Goal: Task Accomplishment & Management: Complete application form

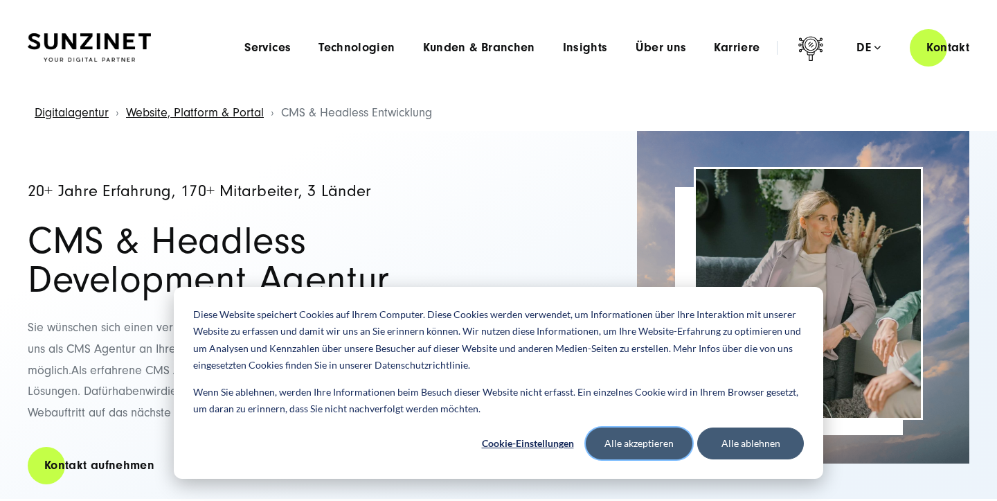
click at [665, 447] on button "Alle akzeptieren" at bounding box center [639, 443] width 107 height 32
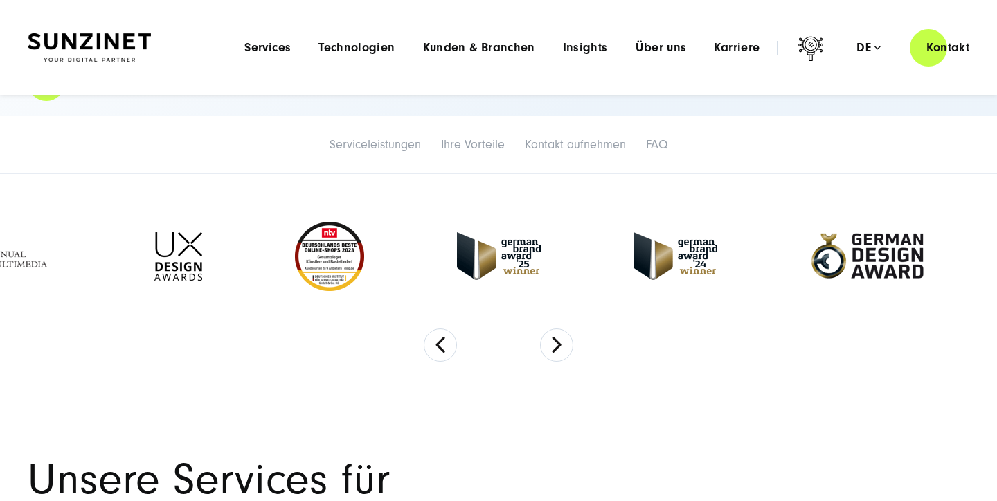
scroll to position [359, 0]
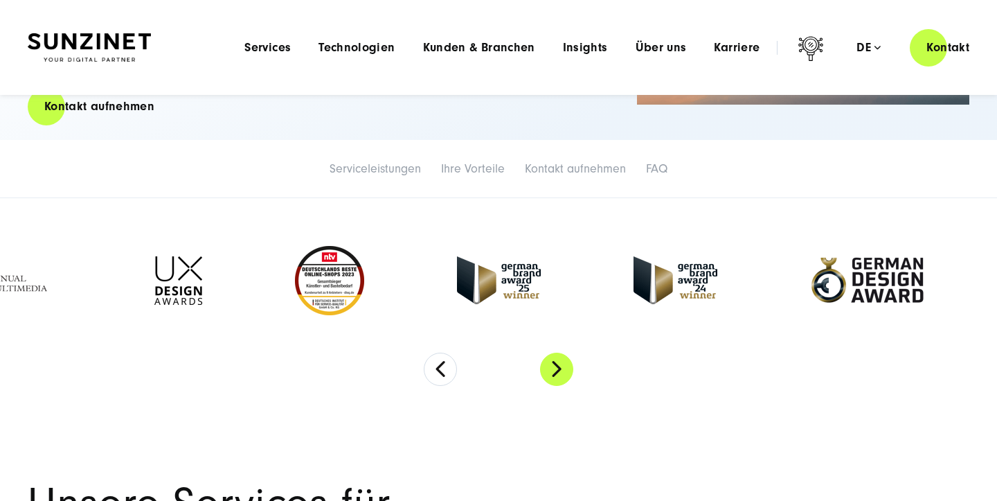
click at [556, 374] on button "Next" at bounding box center [556, 368] width 33 height 33
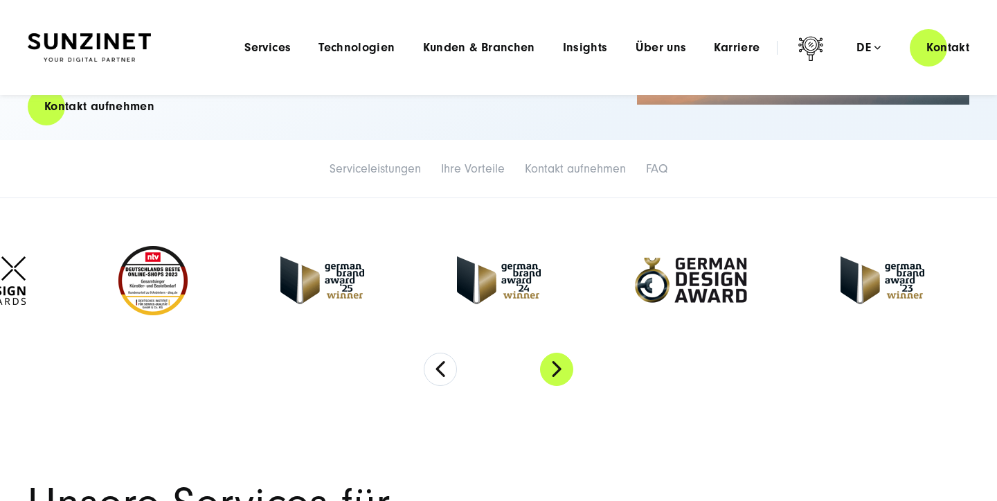
click at [556, 374] on button "Next" at bounding box center [556, 368] width 33 height 33
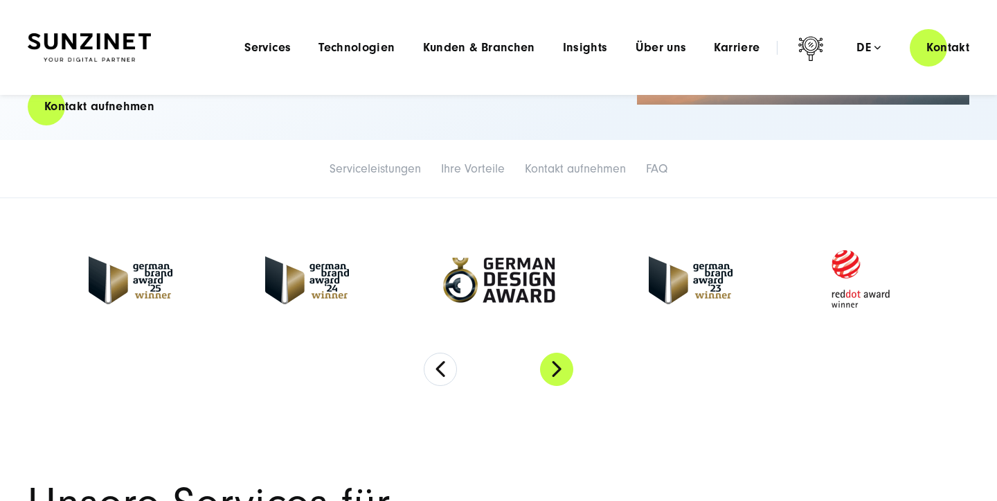
click at [556, 374] on button "Next" at bounding box center [556, 368] width 33 height 33
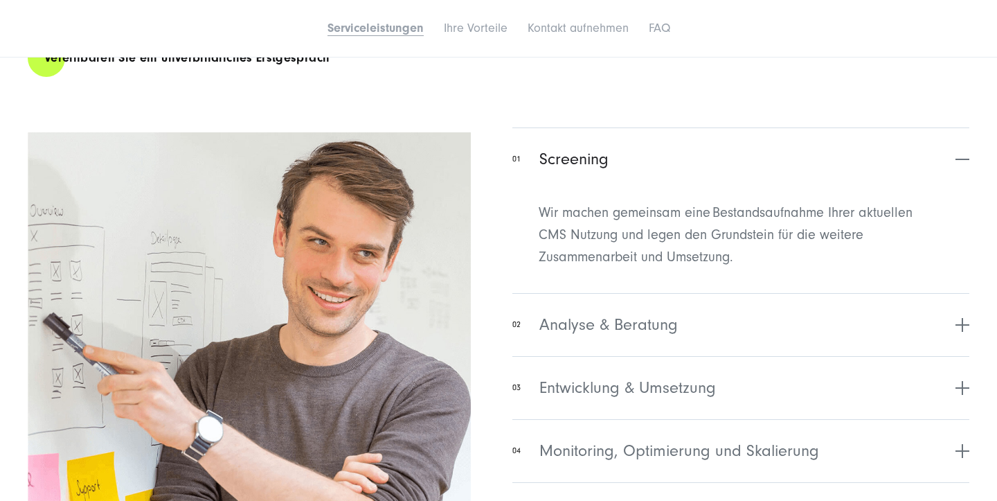
scroll to position [2383, 0]
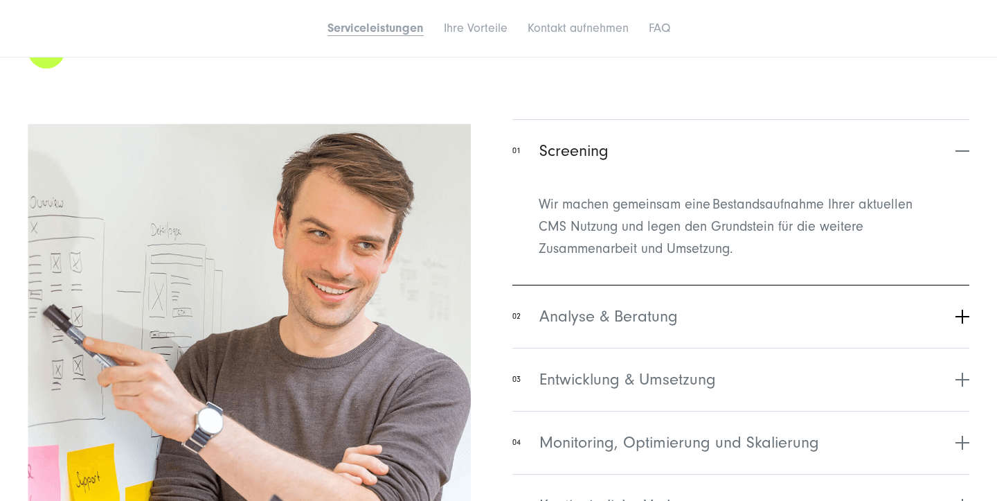
click at [659, 304] on span "Analyse & Beratung" at bounding box center [608, 316] width 138 height 25
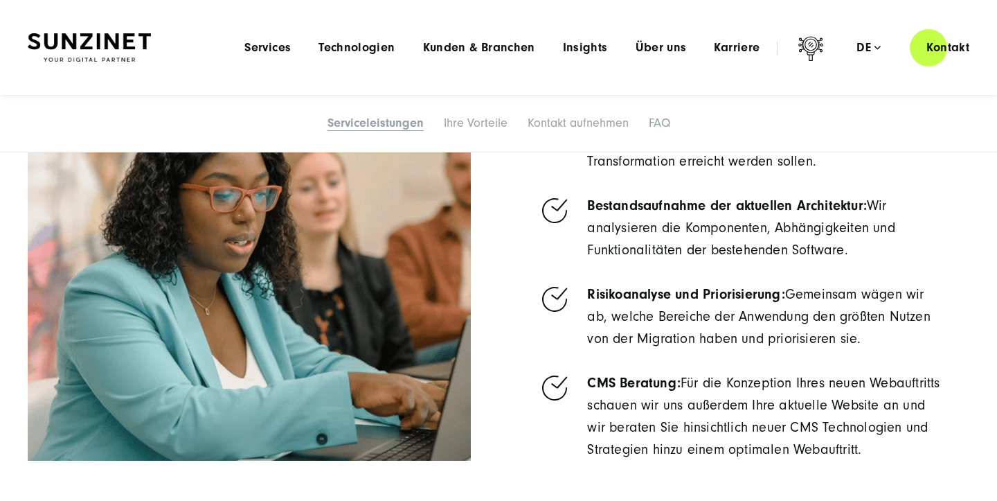
scroll to position [2532, 0]
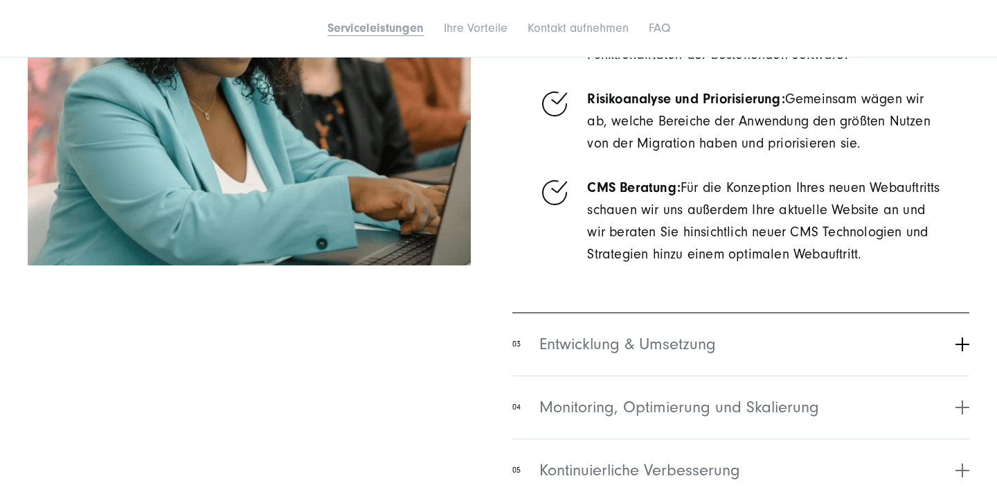
click at [724, 324] on button "03 Entwicklung & Umsetzung" at bounding box center [740, 343] width 457 height 63
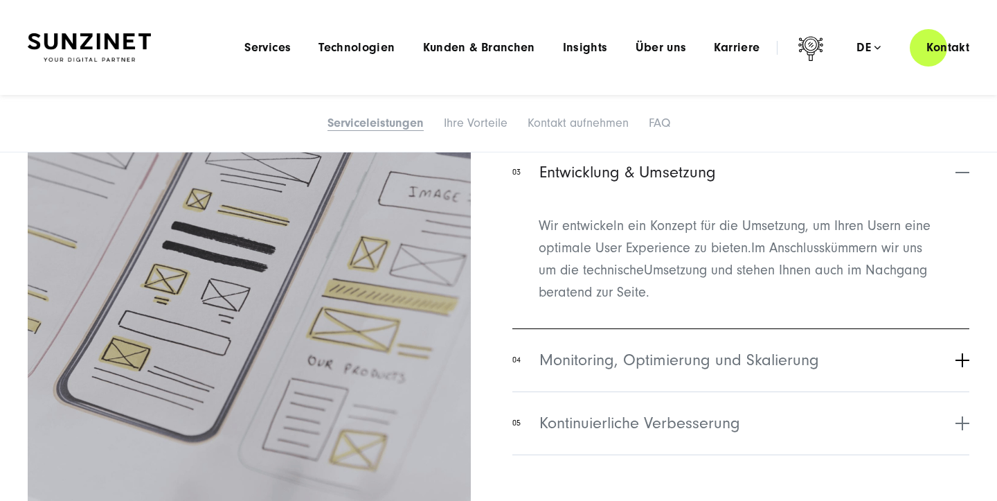
scroll to position [2485, 0]
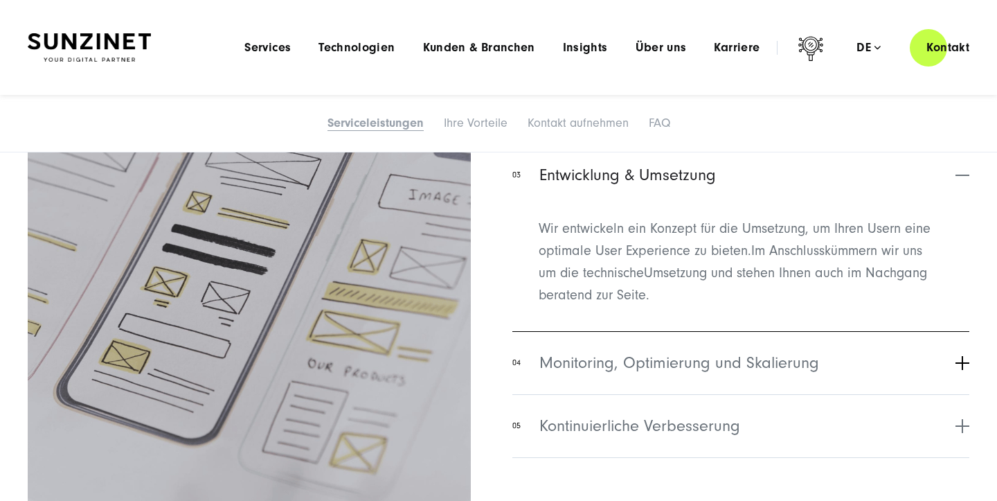
click at [698, 350] on span "Monitoring, Optimierung und Skalierung" at bounding box center [679, 362] width 280 height 25
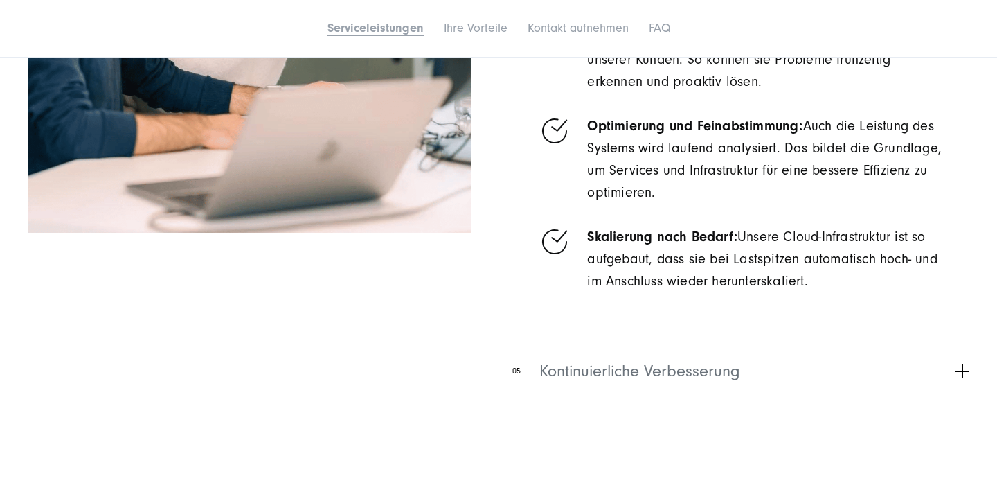
click at [700, 359] on span "Kontinuierliche Verbesserung" at bounding box center [639, 371] width 201 height 25
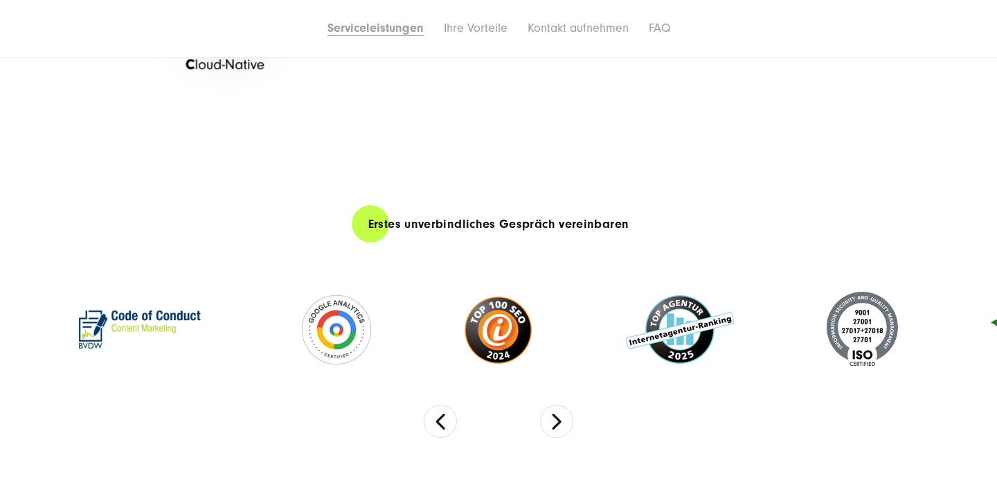
scroll to position [3768, 0]
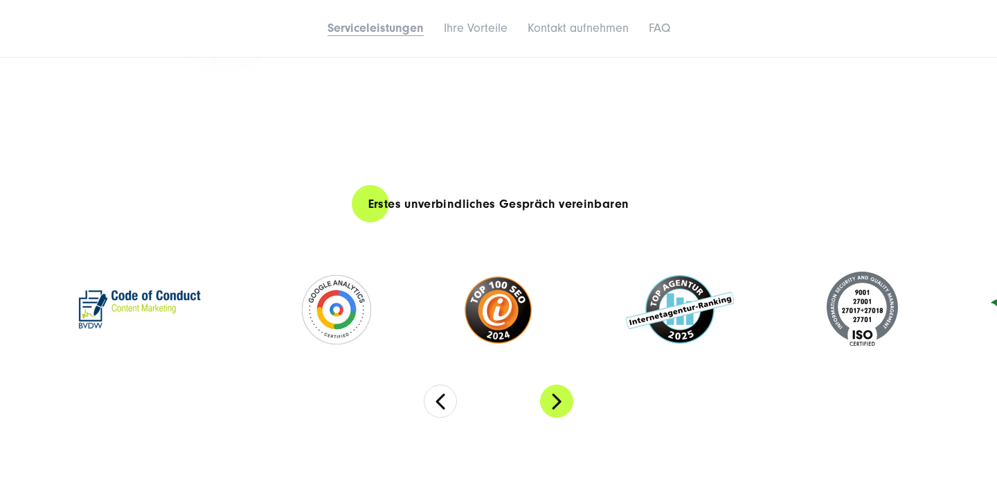
click at [557, 384] on button "Next" at bounding box center [556, 400] width 33 height 33
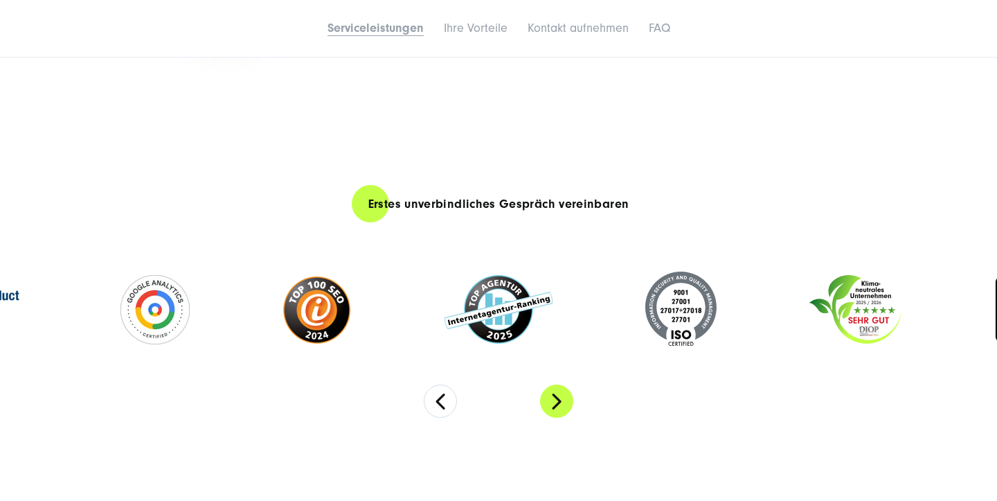
click at [557, 384] on button "Next" at bounding box center [556, 400] width 33 height 33
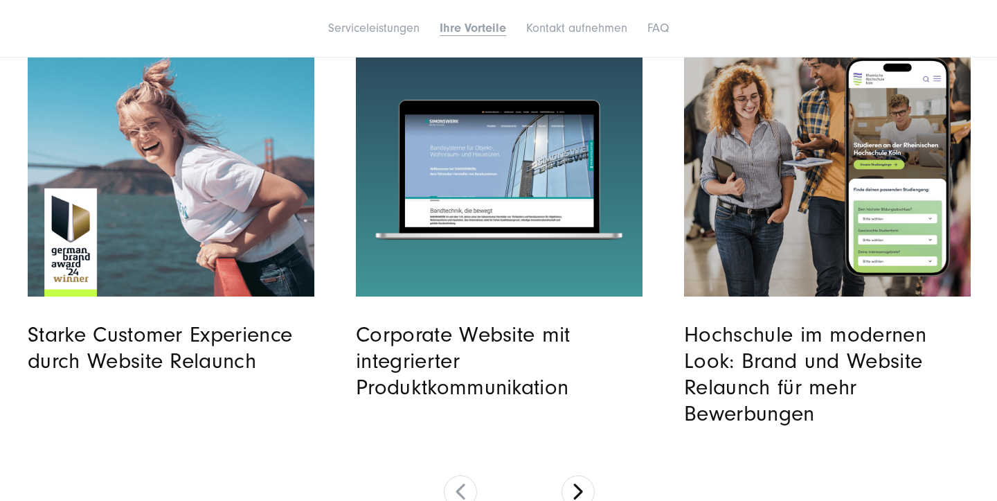
scroll to position [5002, 0]
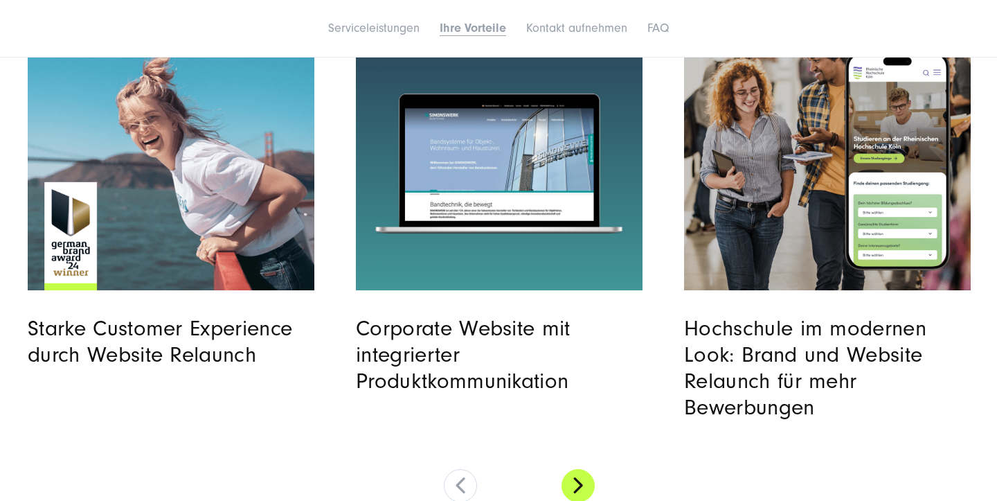
click at [578, 469] on button at bounding box center [578, 485] width 33 height 33
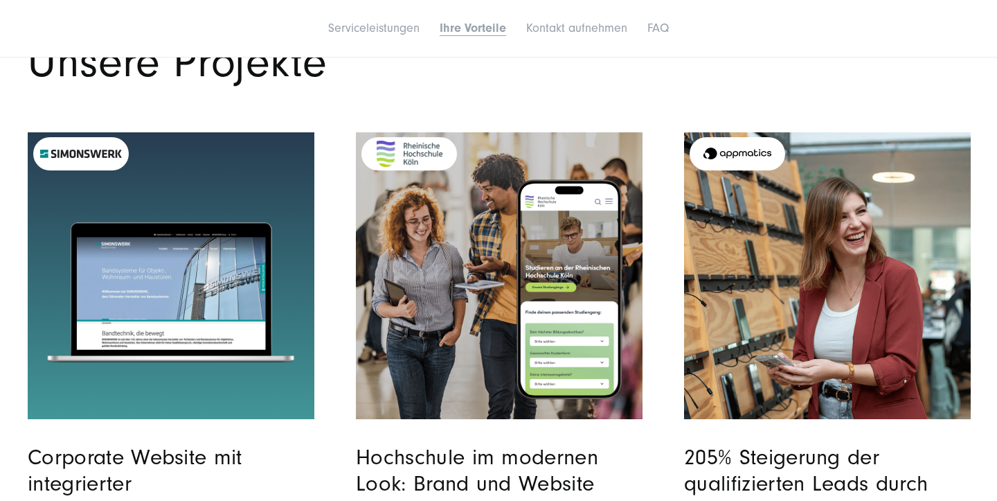
scroll to position [4979, 0]
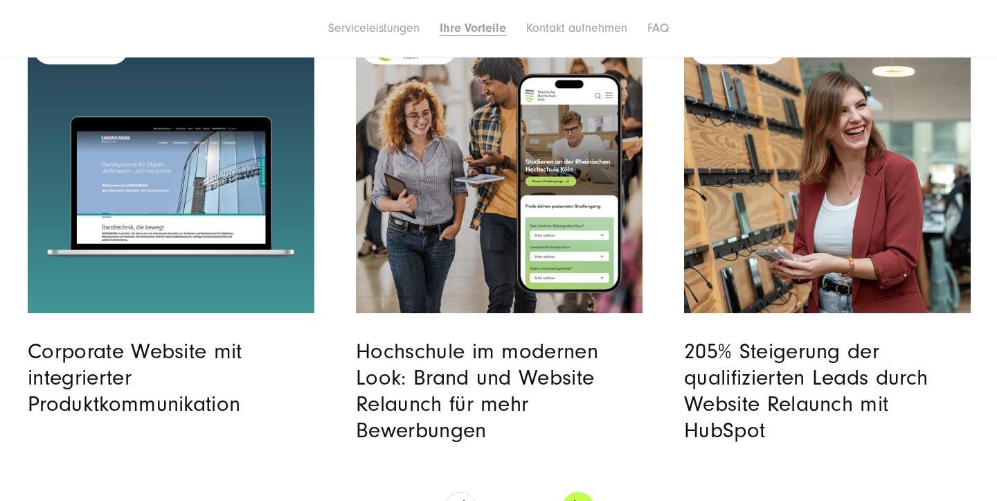
click at [573, 492] on button at bounding box center [578, 508] width 33 height 33
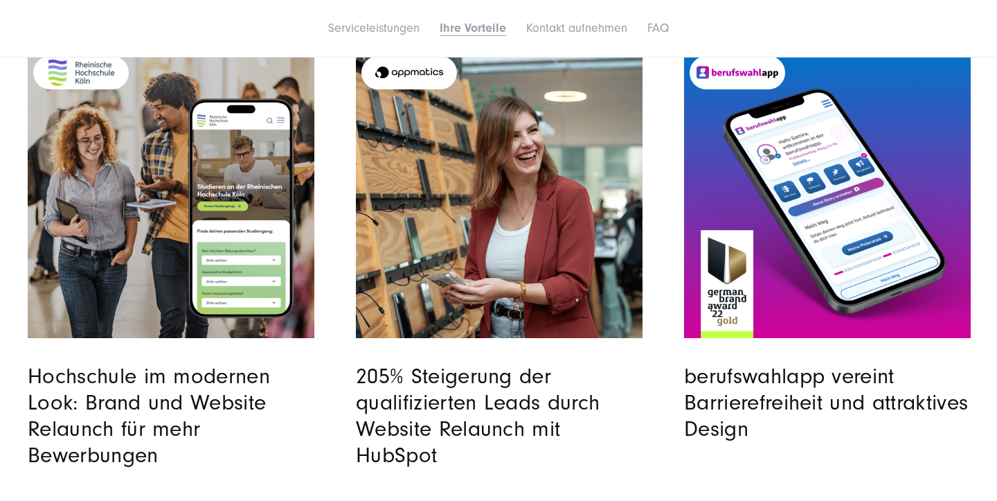
scroll to position [4989, 0]
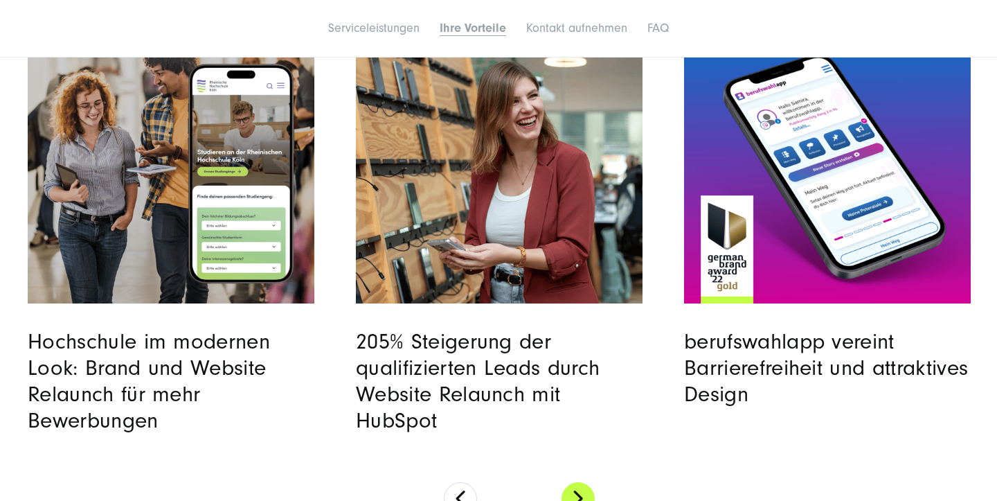
click at [587, 482] on button at bounding box center [578, 498] width 33 height 33
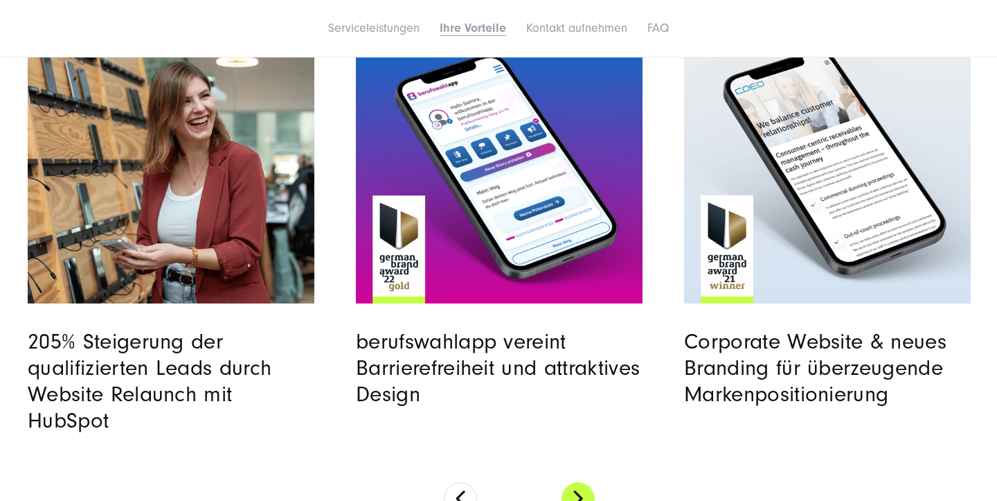
click at [587, 482] on button at bounding box center [578, 498] width 33 height 33
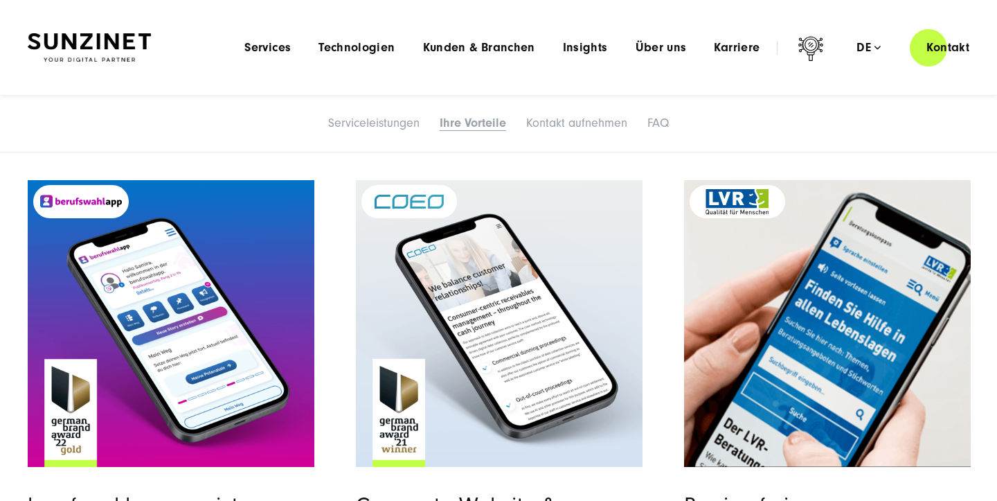
scroll to position [4787, 0]
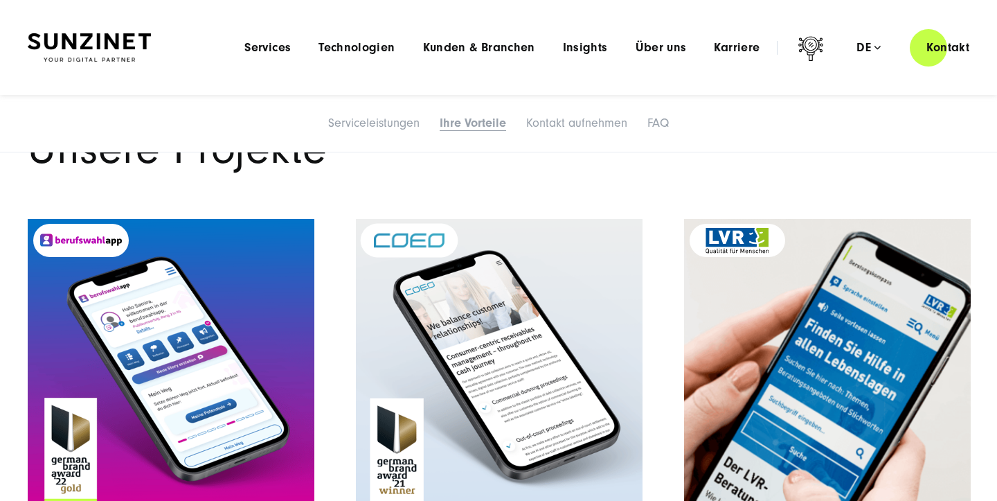
click at [499, 368] on img "Read full post: coeo Group | Website | SUNZINET" at bounding box center [499, 362] width 292 height 292
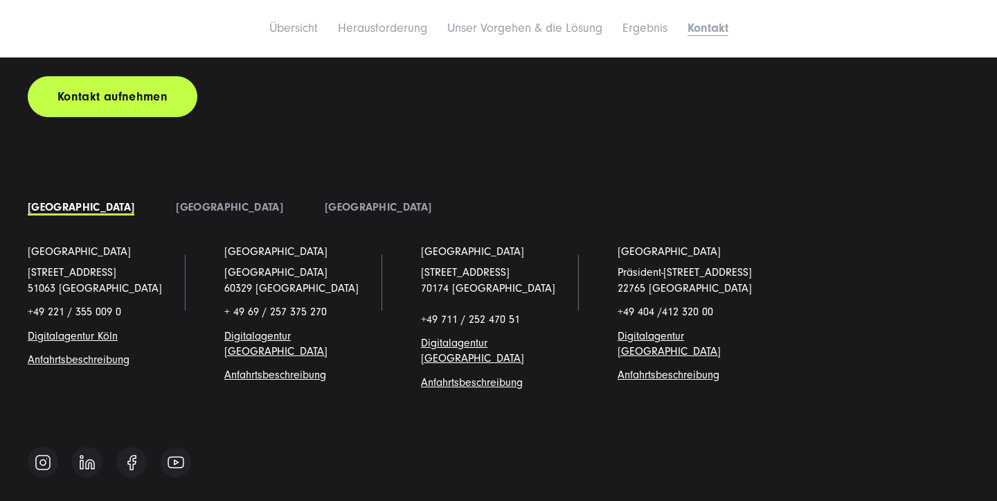
scroll to position [5469, 0]
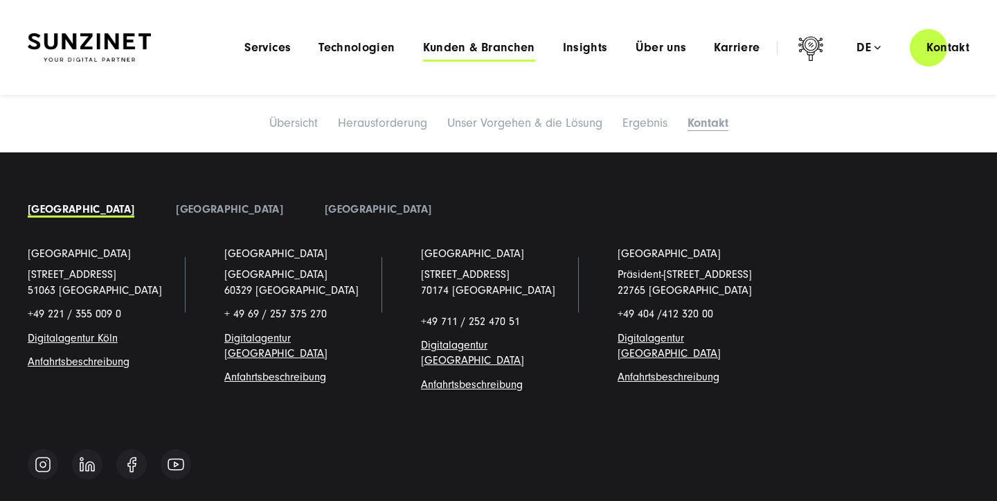
click at [494, 47] on span "Kunden & Branchen" at bounding box center [479, 48] width 112 height 14
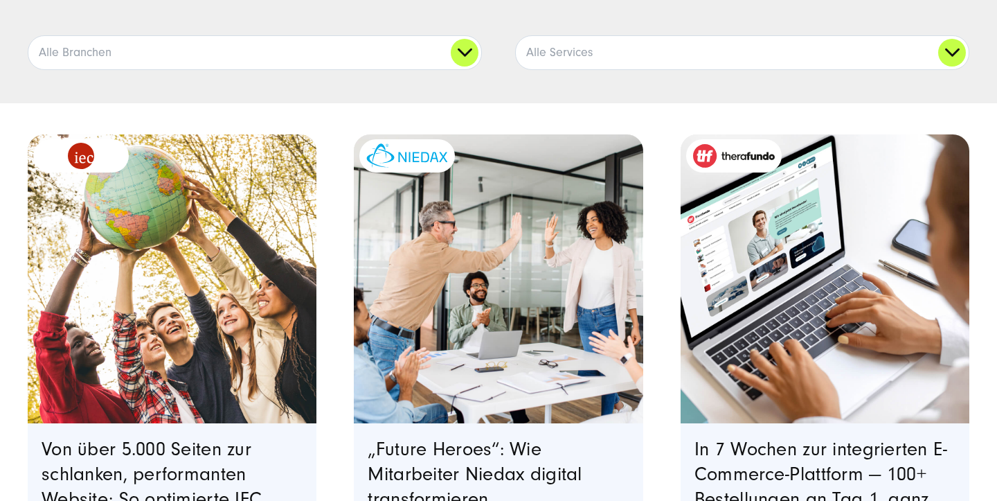
scroll to position [323, 0]
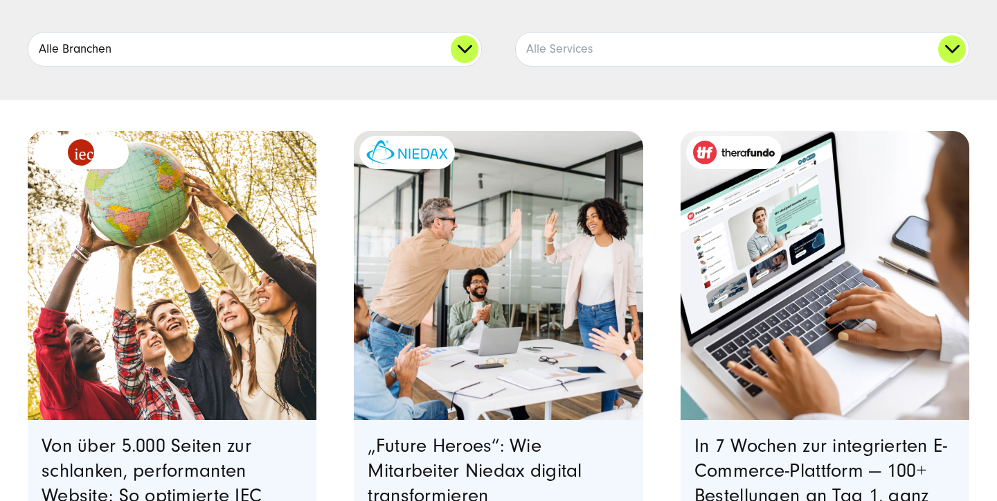
click at [467, 55] on link "Alle Branchen" at bounding box center [254, 49] width 453 height 33
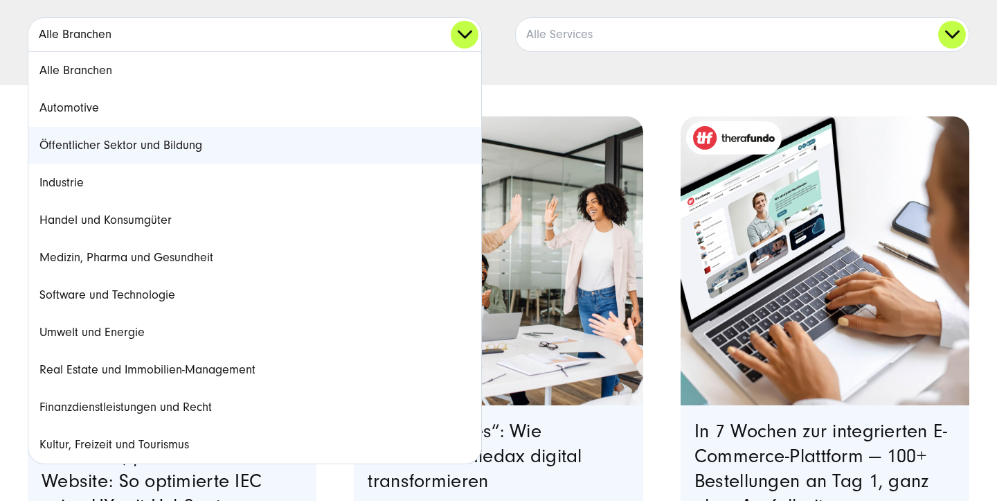
scroll to position [342, 0]
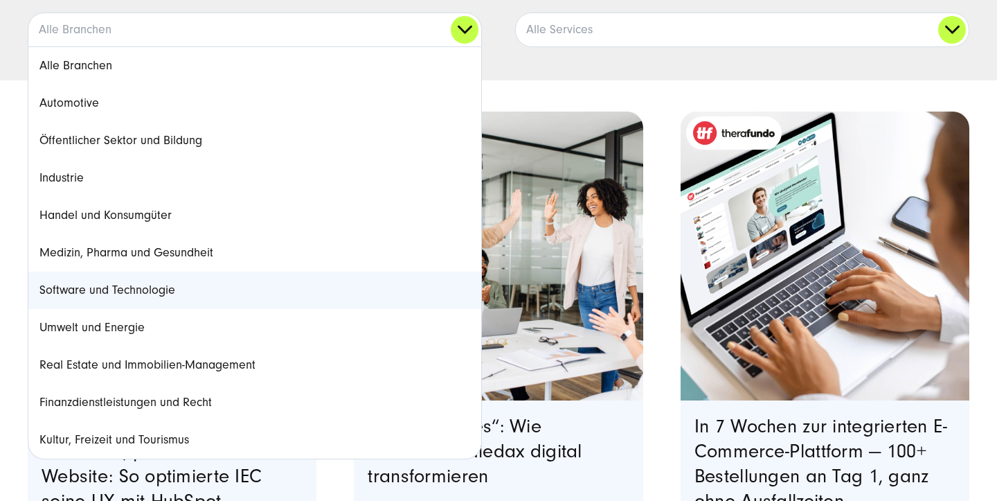
click at [281, 282] on link "Software und Technologie" at bounding box center [254, 289] width 453 height 37
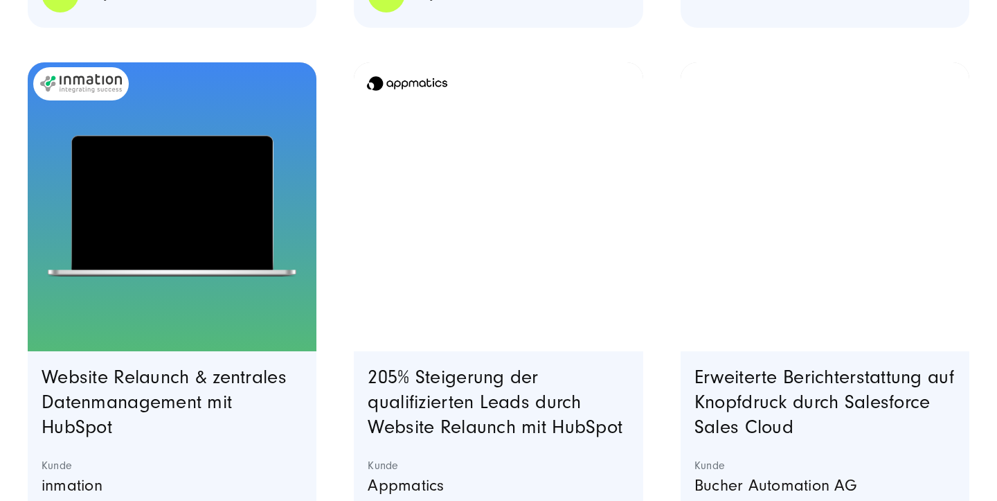
scroll to position [1737, 0]
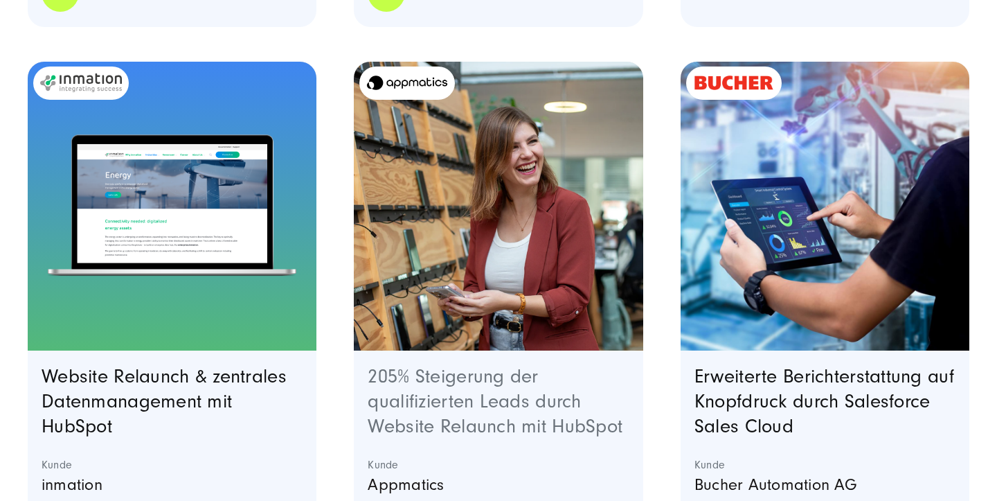
click at [507, 427] on link "205% Steigerung der qualifizierten Leads durch Website Relaunch mit HubSpot" at bounding box center [495, 401] width 255 height 71
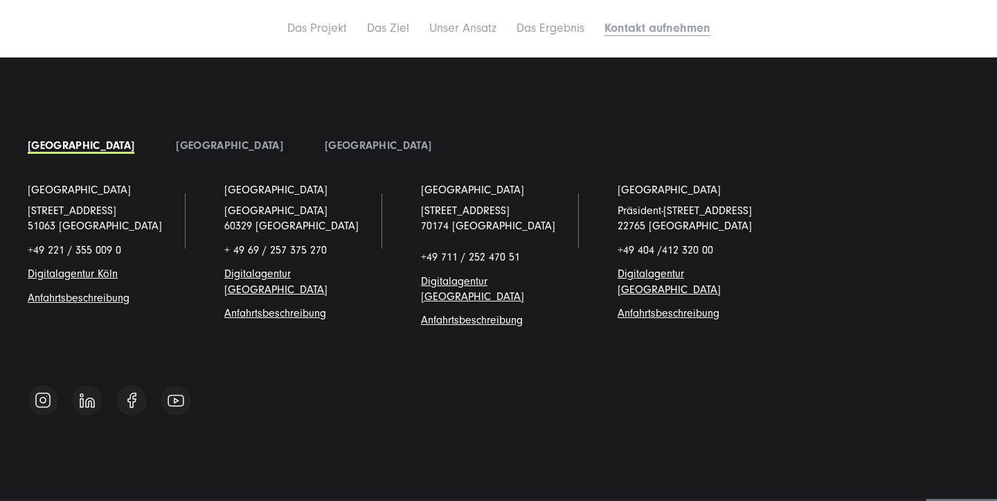
scroll to position [5936, 0]
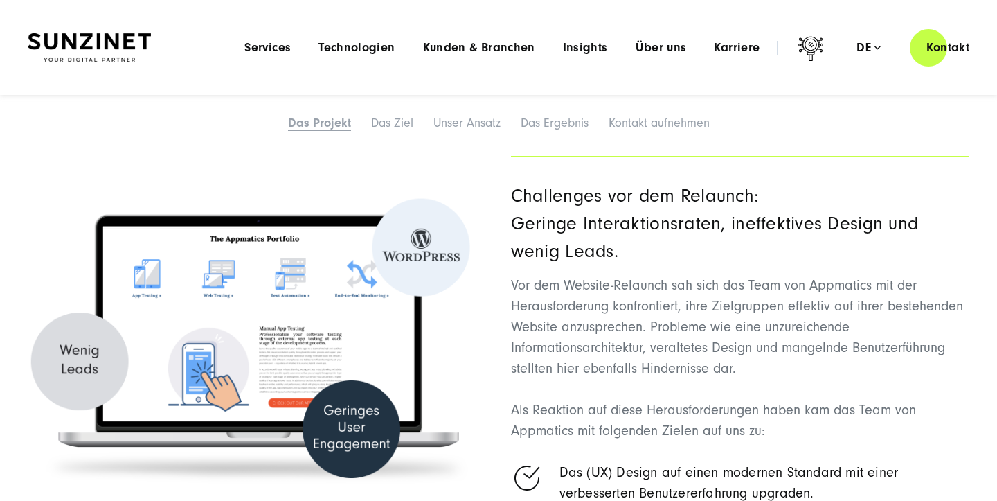
scroll to position [1345, 0]
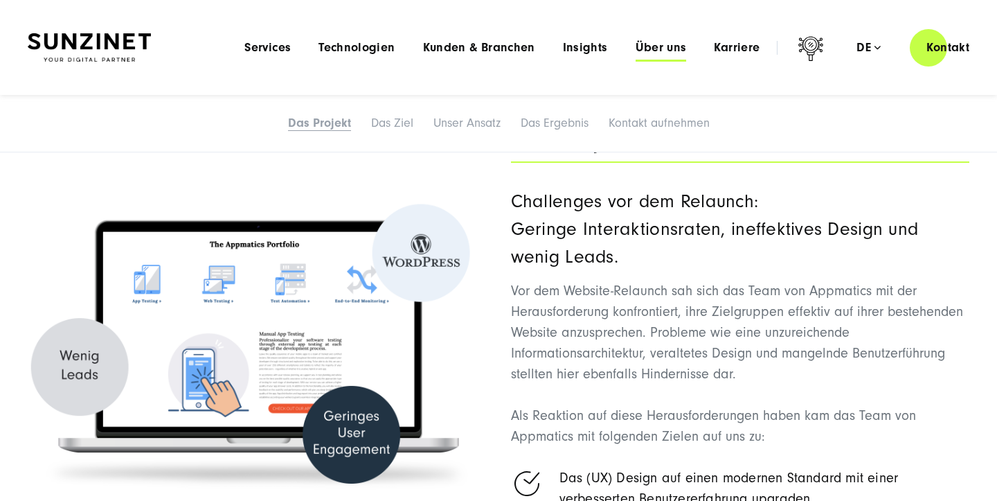
click at [638, 46] on span "Über uns" at bounding box center [661, 48] width 51 height 14
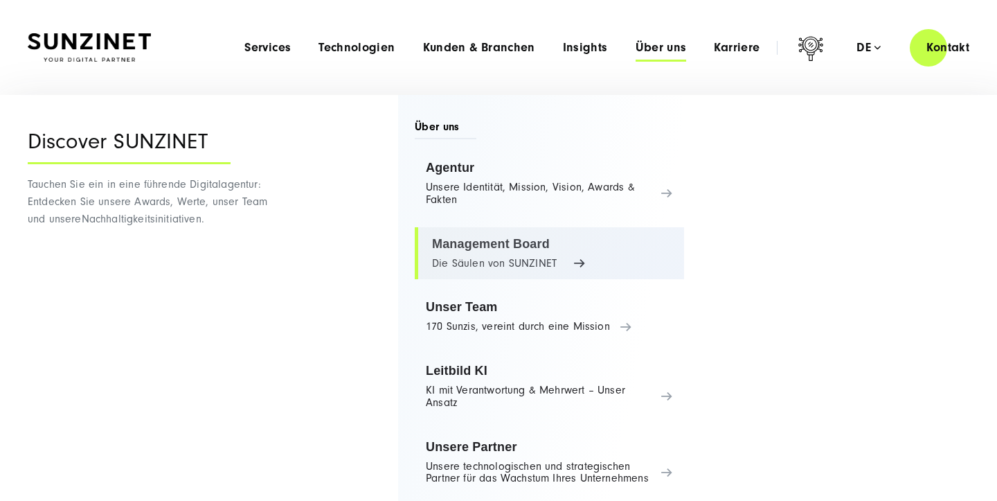
click at [494, 272] on link "Management Board Die Säulen von SUNZINET" at bounding box center [549, 253] width 269 height 53
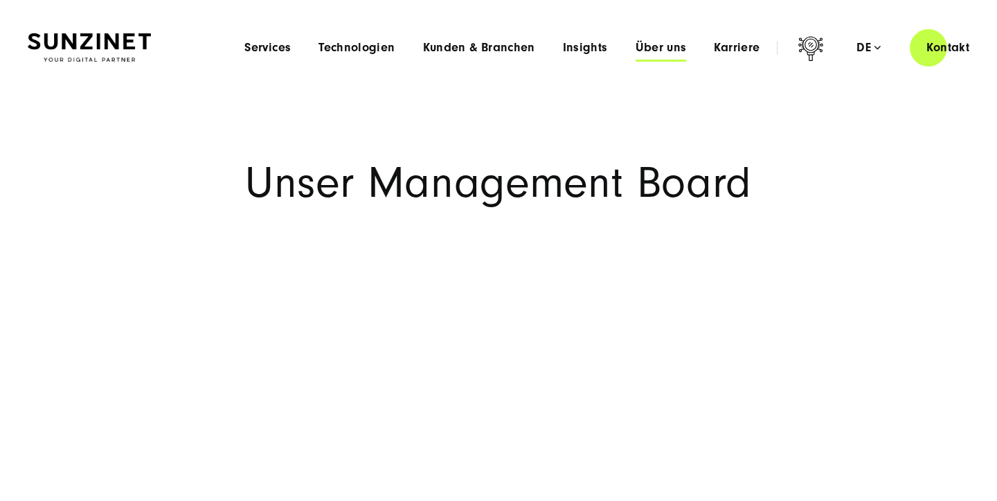
click at [650, 51] on span "Über uns" at bounding box center [661, 48] width 51 height 14
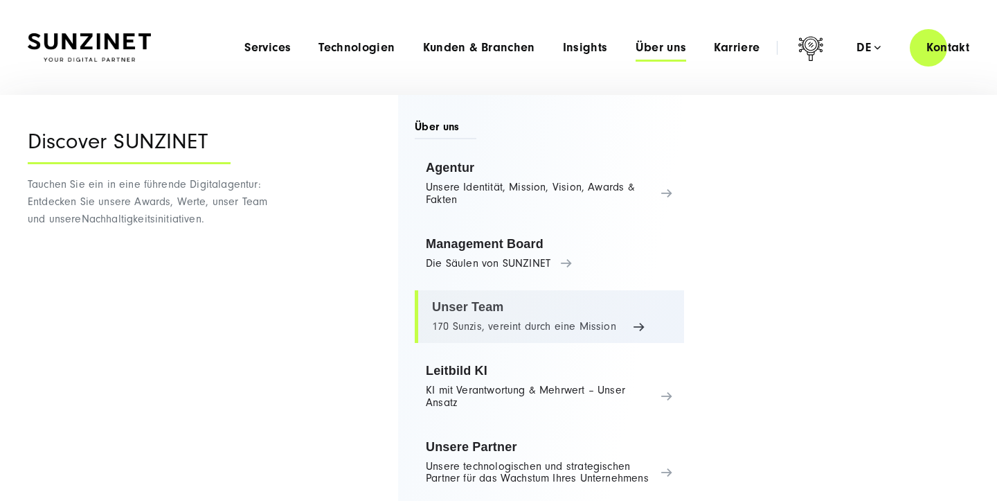
click at [445, 312] on link "Unser Team 170 Sunzis, vereint durch eine Mission" at bounding box center [549, 316] width 269 height 53
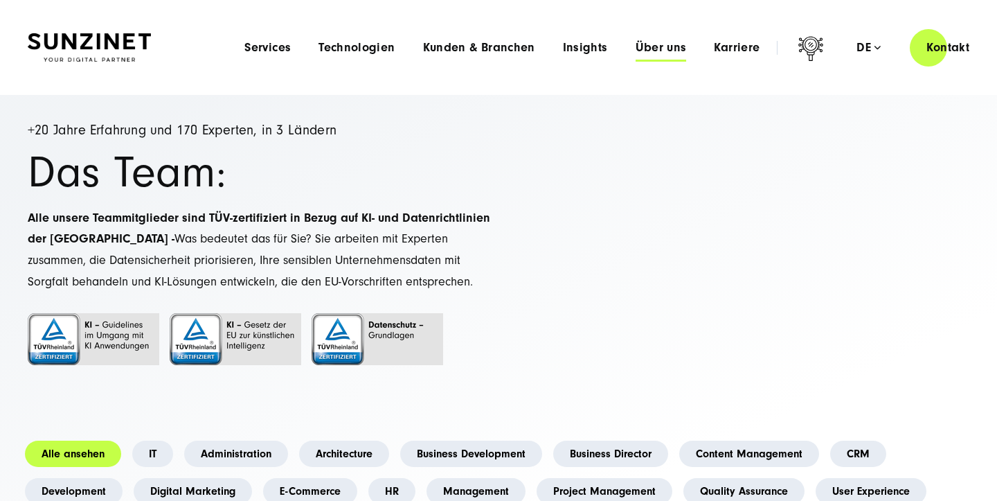
click at [665, 43] on span "Über uns" at bounding box center [661, 48] width 51 height 14
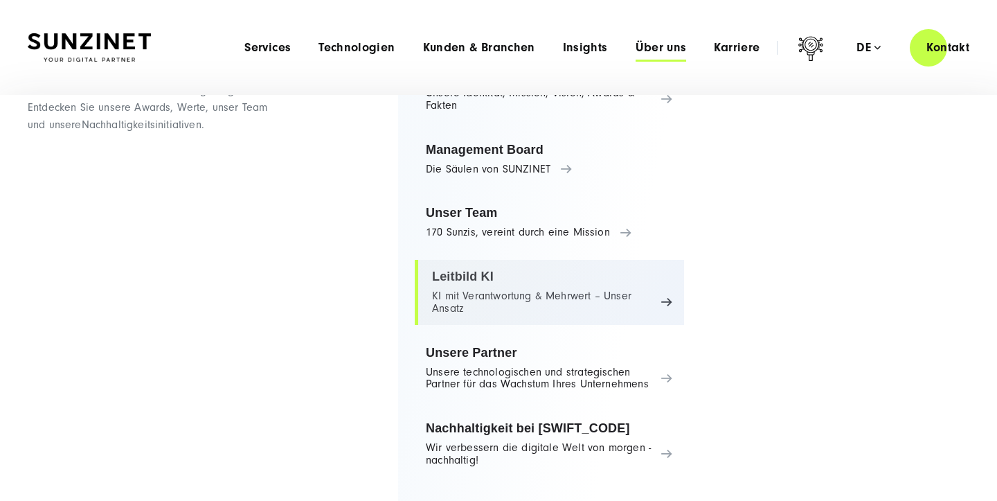
scroll to position [94, 0]
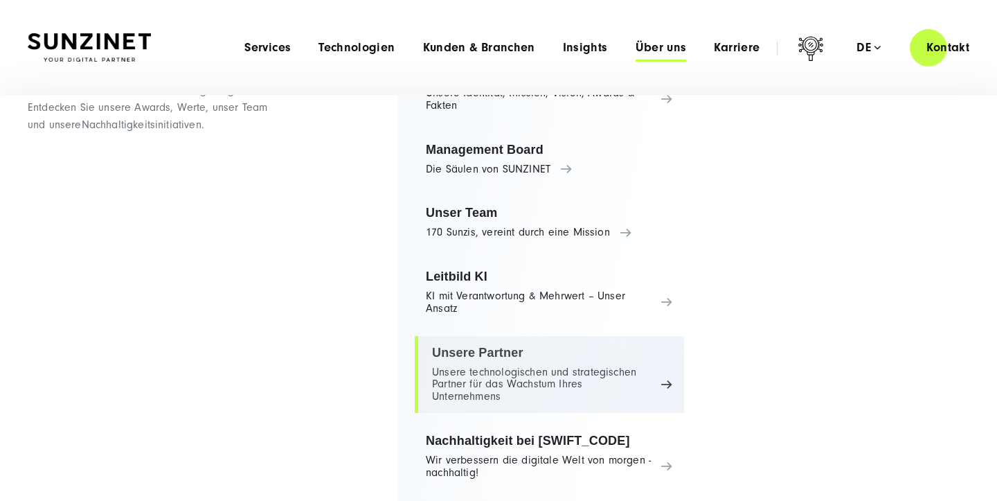
click at [479, 347] on link "Unsere Partner Unsere technologischen und strategischen Partner für das Wachstu…" at bounding box center [549, 374] width 269 height 77
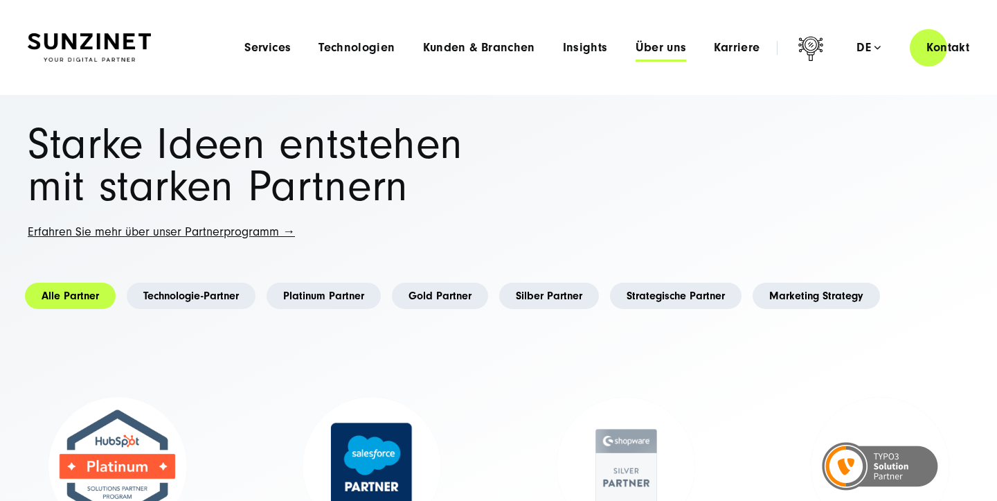
click at [677, 44] on span "Über uns" at bounding box center [661, 48] width 51 height 14
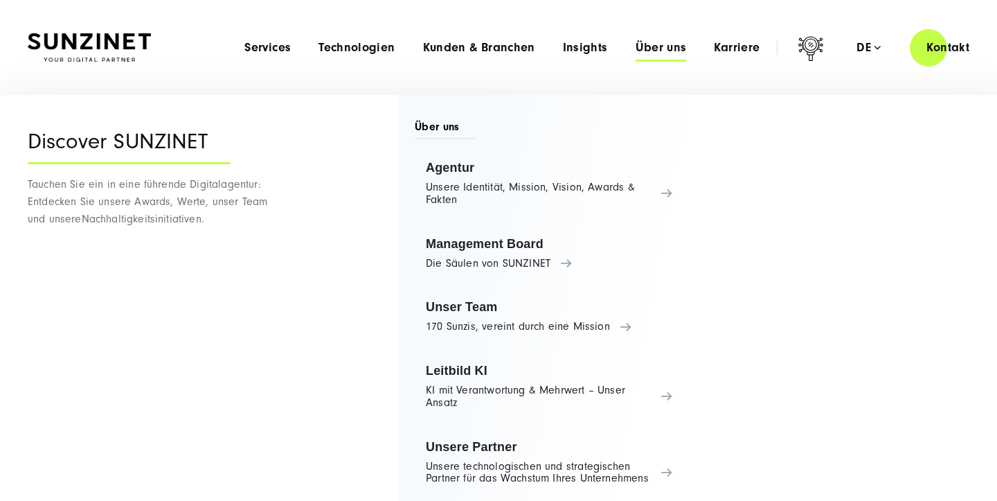
scroll to position [46, 0]
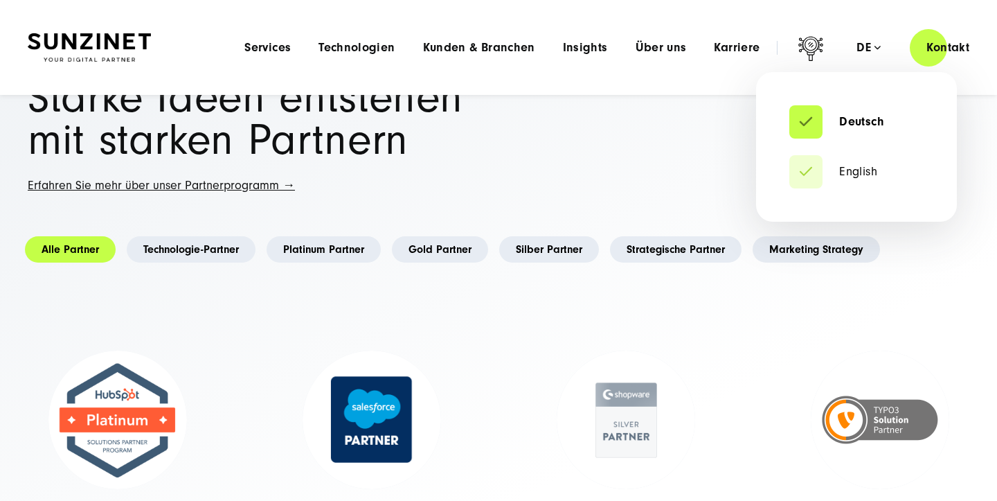
click at [866, 45] on div "de" at bounding box center [869, 48] width 24 height 14
click at [811, 175] on link "English" at bounding box center [833, 172] width 88 height 14
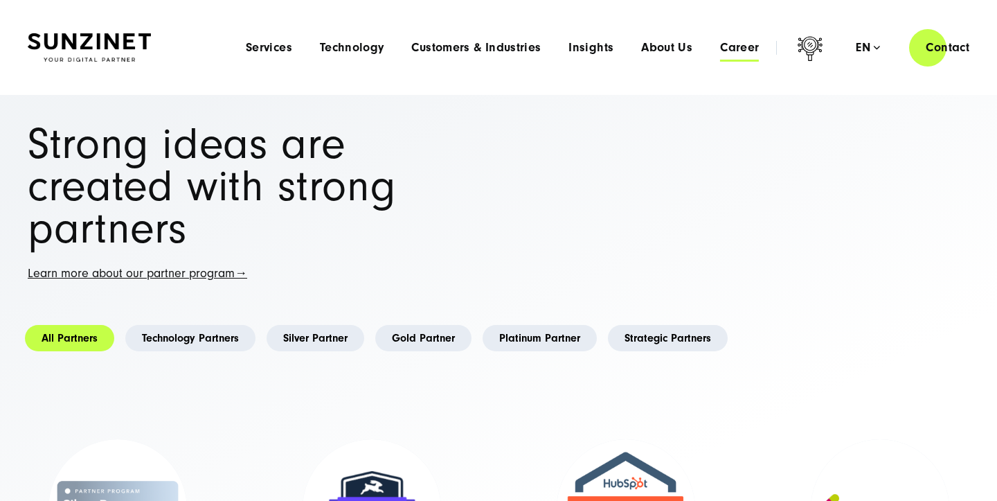
click at [726, 50] on span "Career" at bounding box center [739, 48] width 39 height 14
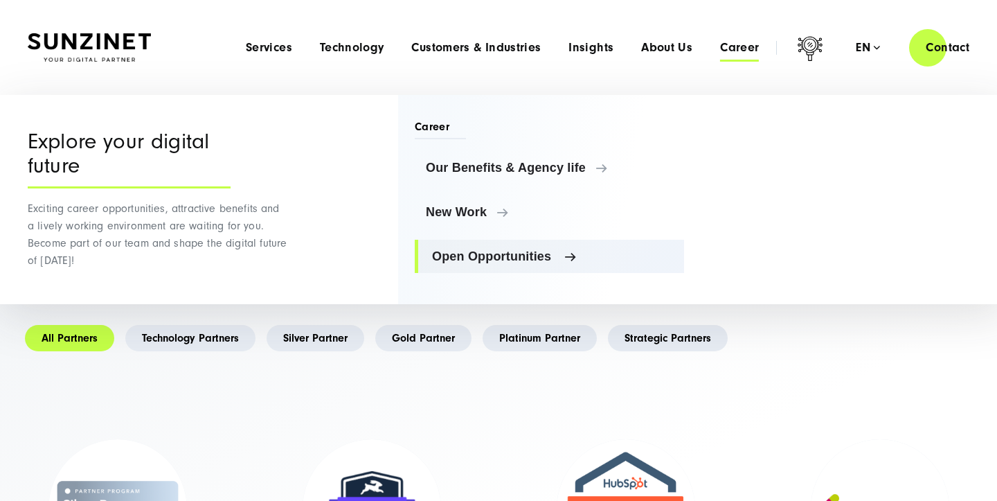
click at [478, 273] on link "Open Opportunities" at bounding box center [549, 256] width 269 height 33
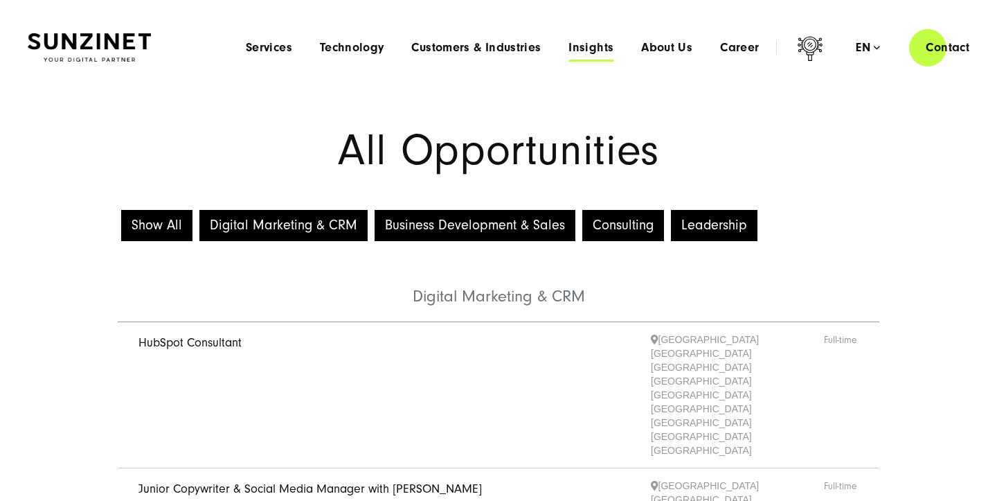
click at [584, 51] on span "Insights" at bounding box center [591, 48] width 45 height 14
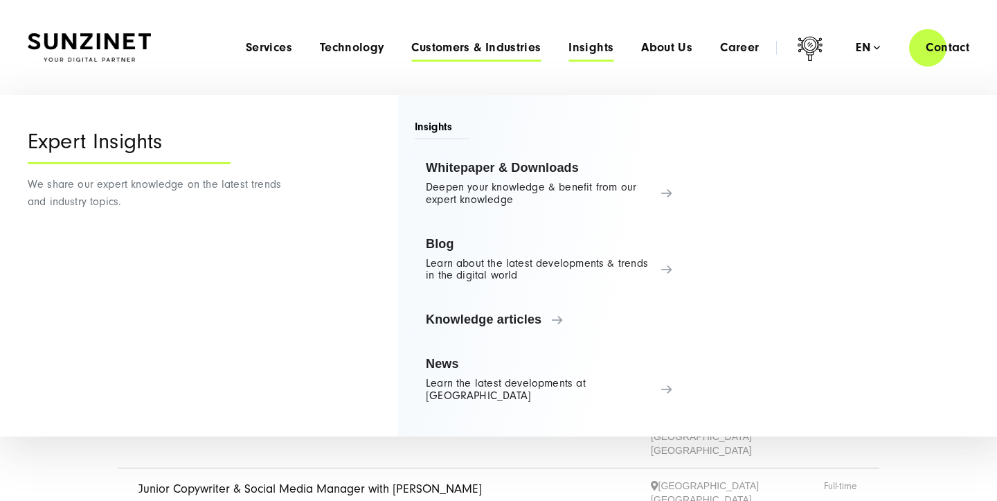
click at [478, 48] on span "Customers & Industries" at bounding box center [475, 48] width 129 height 14
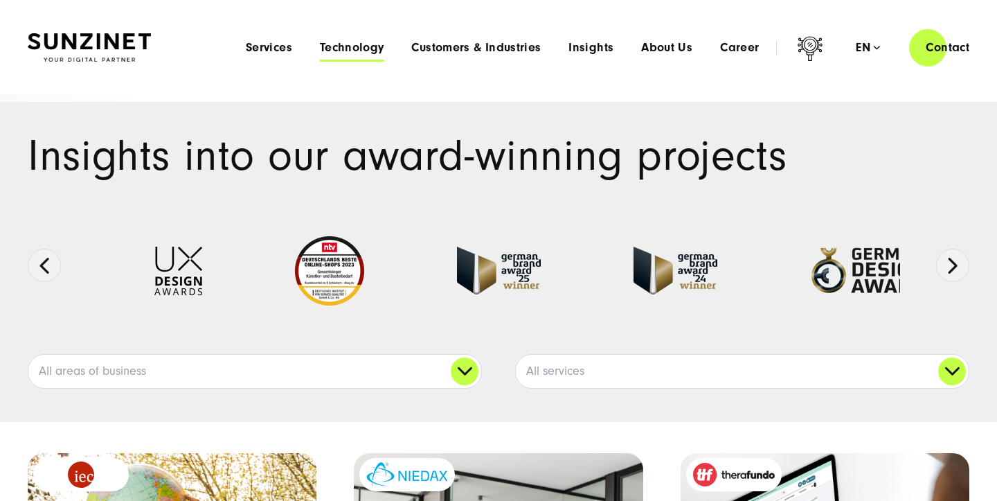
click at [370, 45] on span "Technology" at bounding box center [352, 48] width 64 height 14
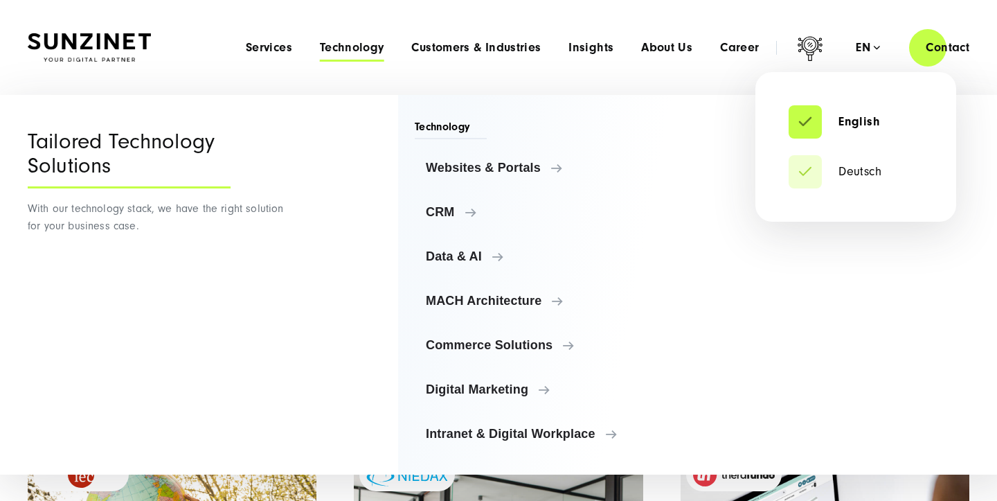
click at [875, 47] on div "en" at bounding box center [868, 48] width 24 height 14
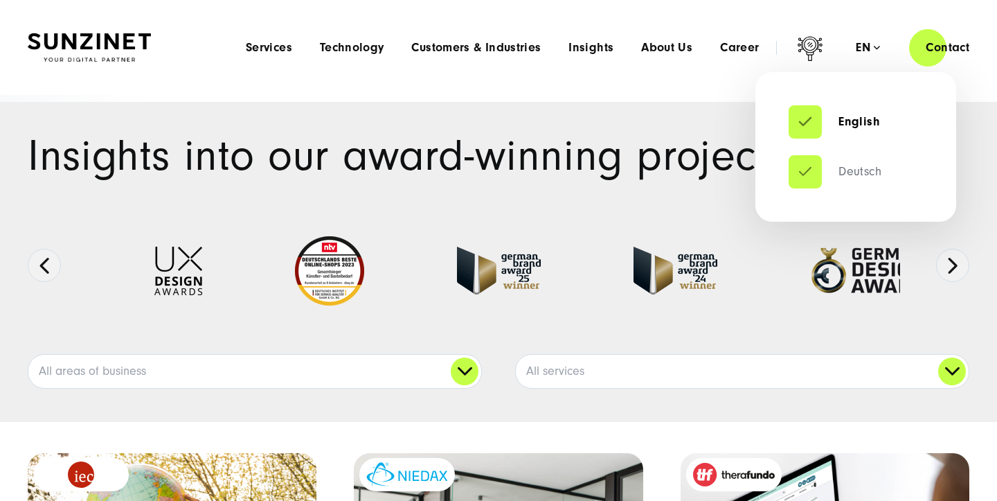
click at [844, 174] on link "Deutsch" at bounding box center [835, 172] width 93 height 14
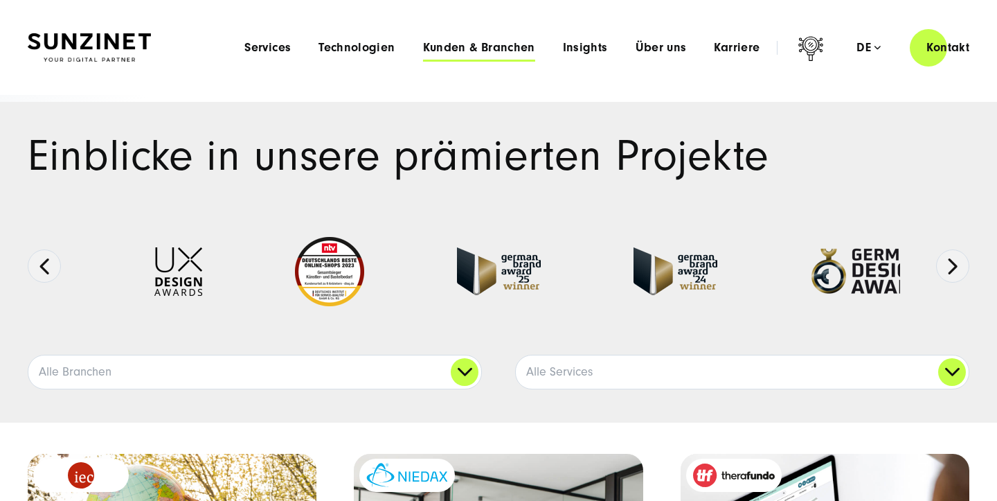
click at [503, 51] on span "Kunden & Branchen" at bounding box center [479, 48] width 112 height 14
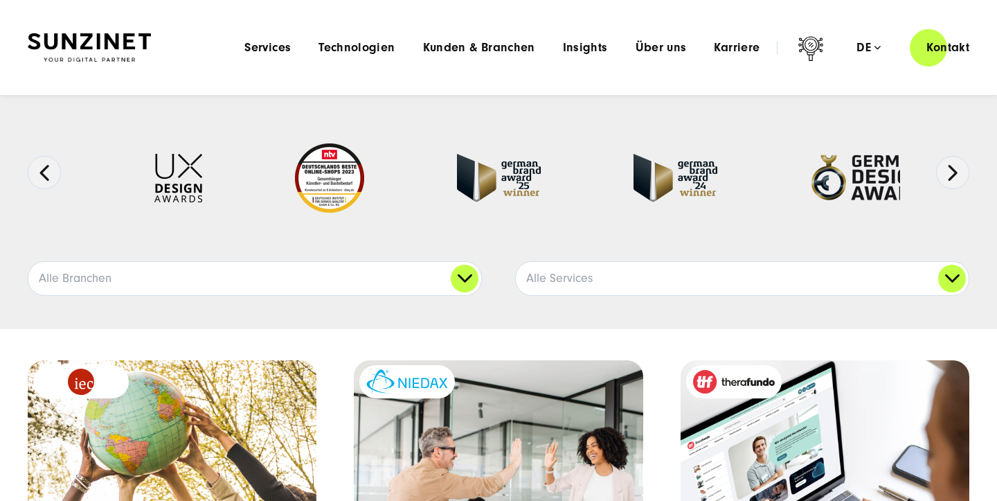
scroll to position [84, 0]
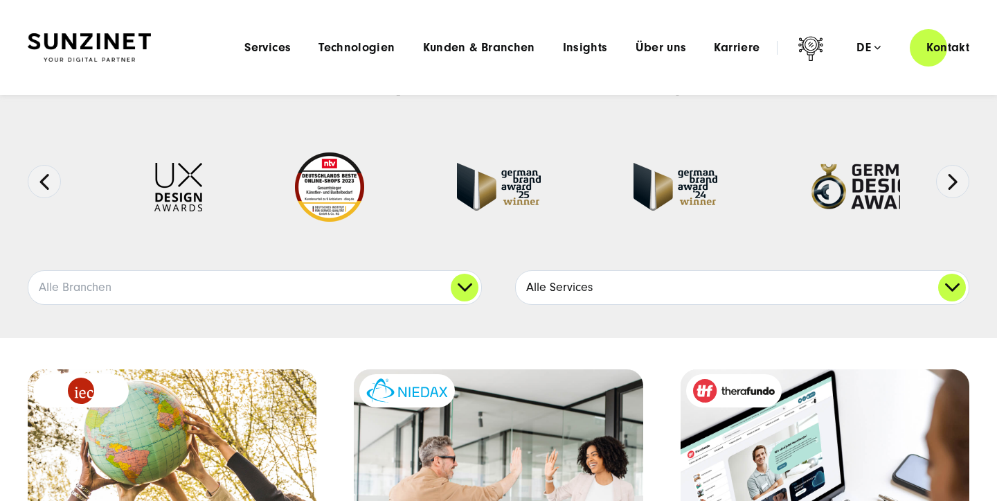
click at [565, 285] on link "Alle Services" at bounding box center [742, 287] width 453 height 33
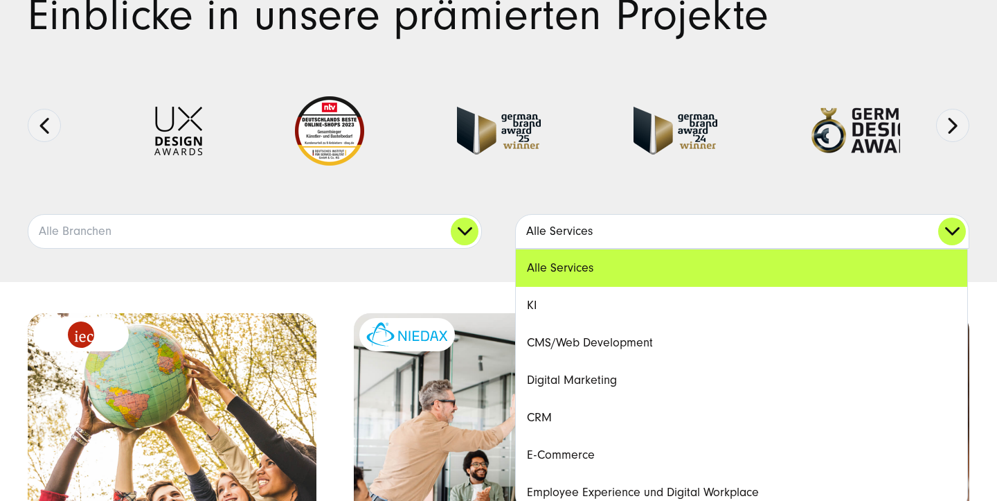
scroll to position [181, 0]
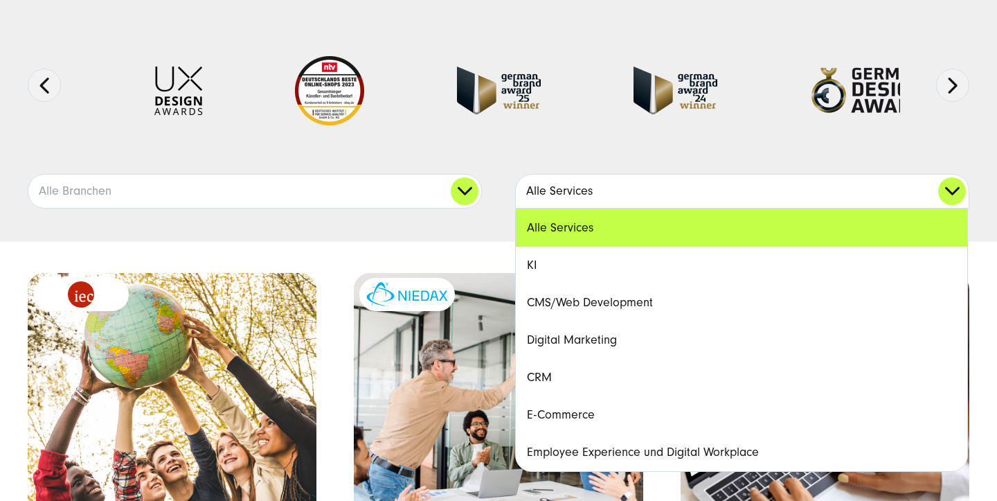
click at [553, 198] on link "Alle Services" at bounding box center [742, 190] width 453 height 33
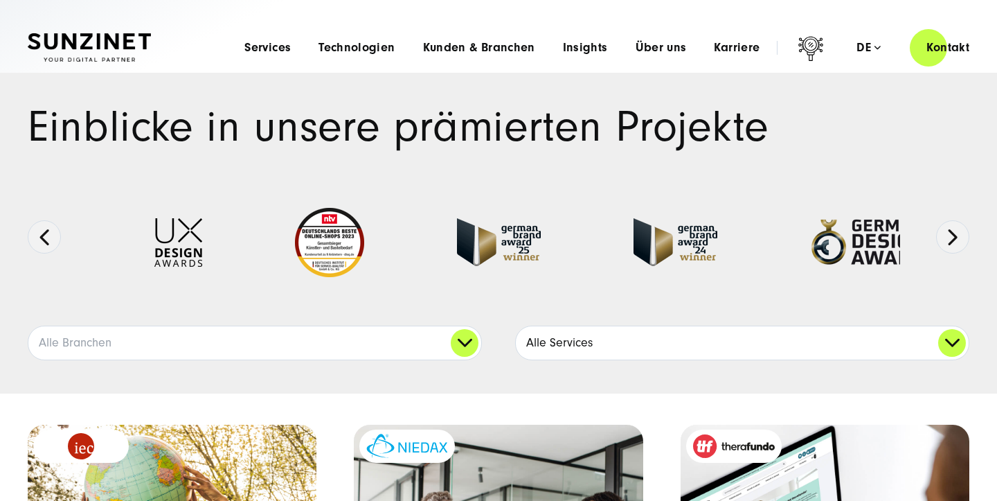
scroll to position [0, 0]
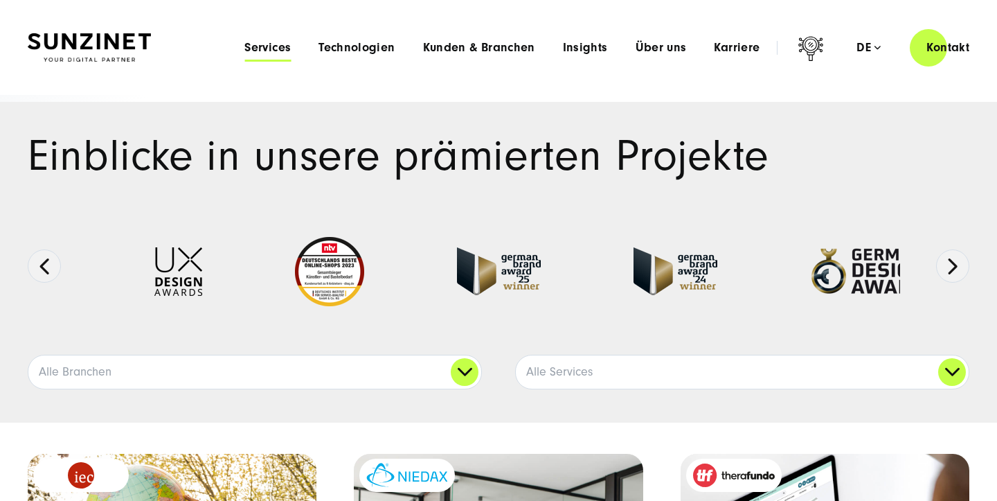
click at [280, 47] on span "Services" at bounding box center [267, 48] width 46 height 14
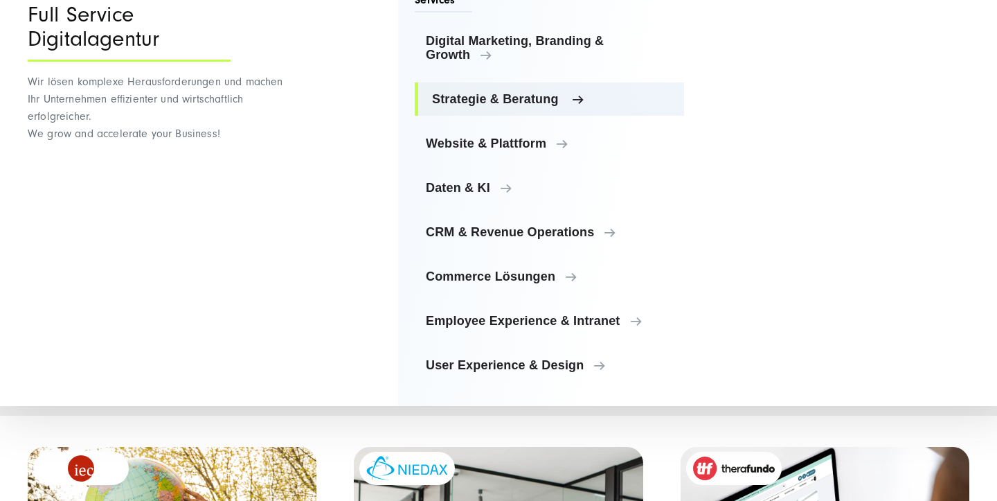
scroll to position [8, 0]
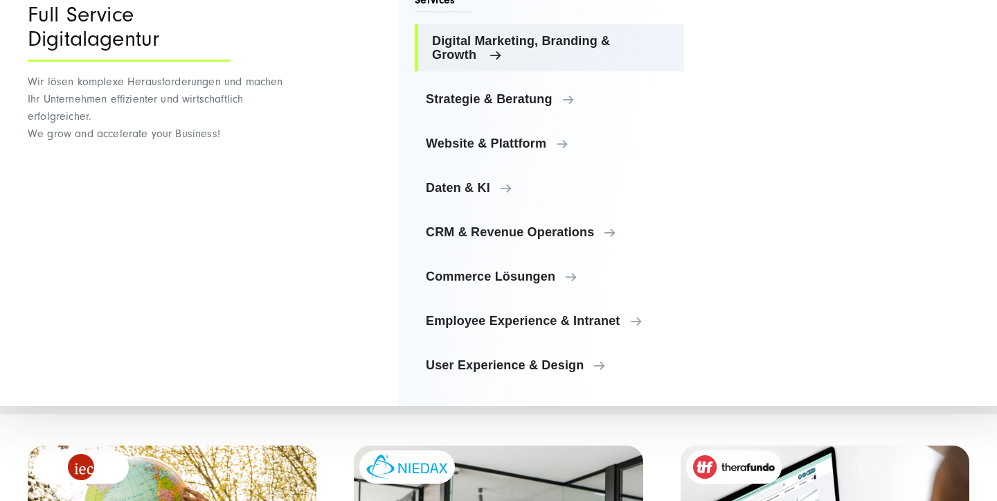
click at [455, 54] on span "Digital Marketing, Branding & Growth" at bounding box center [552, 48] width 241 height 28
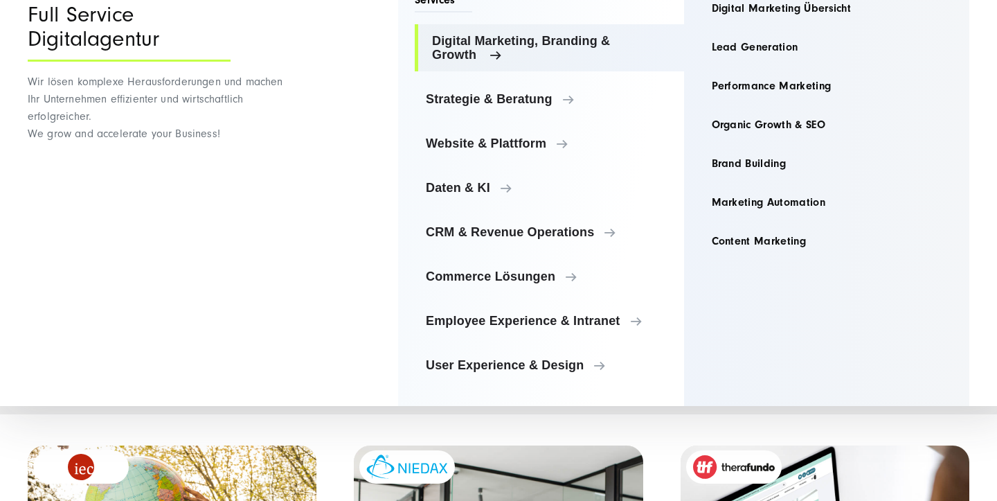
scroll to position [0, 0]
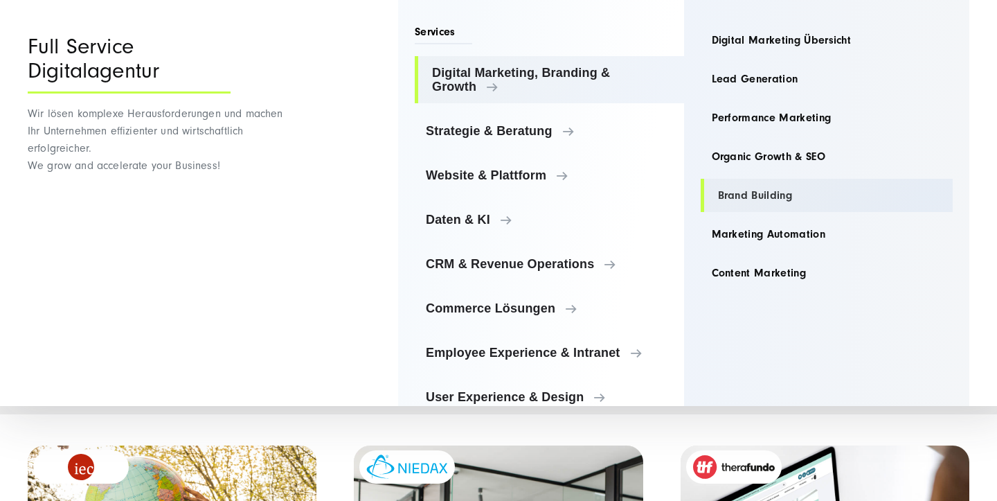
click at [755, 198] on link "Brand Building" at bounding box center [827, 195] width 253 height 33
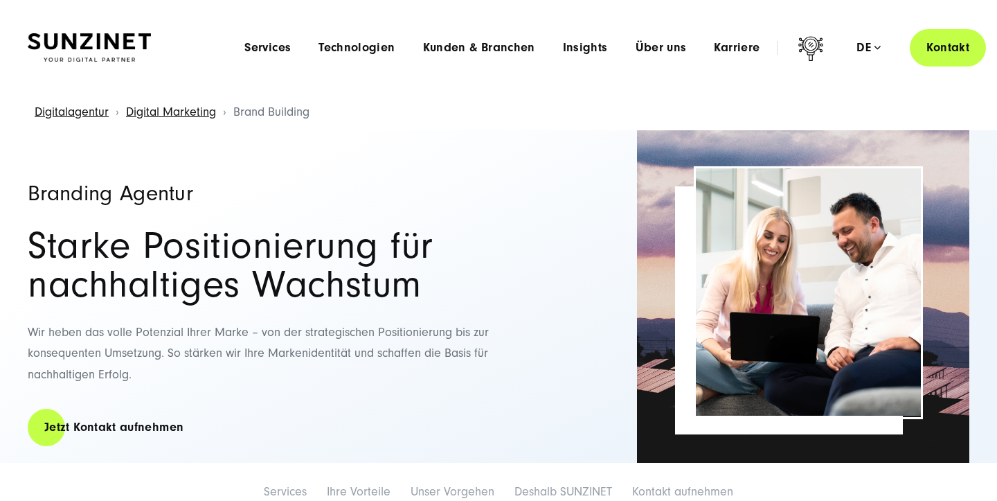
click at [932, 59] on link "Kontakt" at bounding box center [948, 47] width 76 height 39
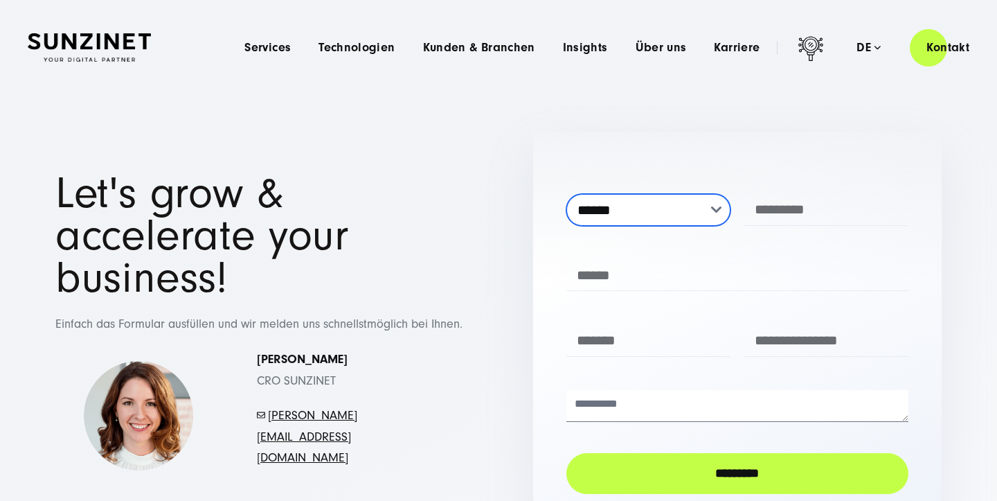
select select "****"
click option "****" at bounding box center [0, 0] width 0 height 0
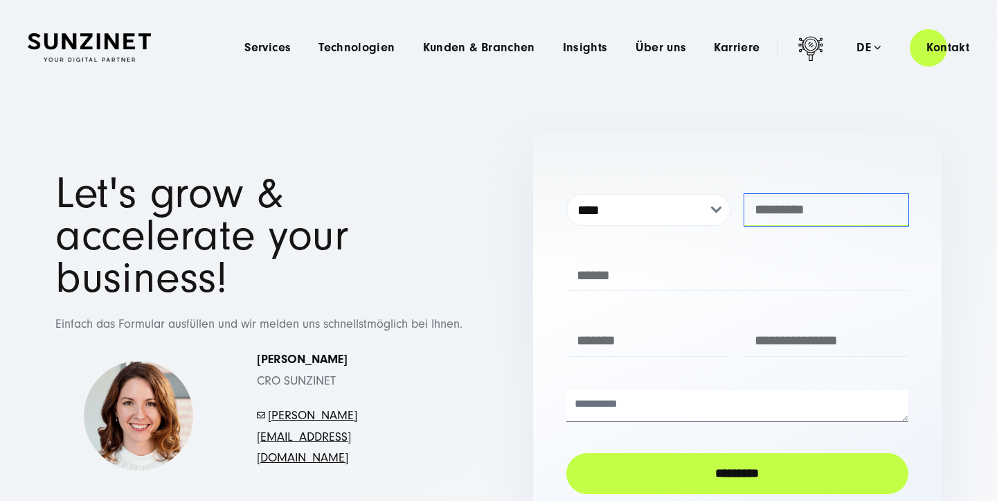
click at [784, 215] on input "text" at bounding box center [826, 210] width 164 height 32
type input "**********"
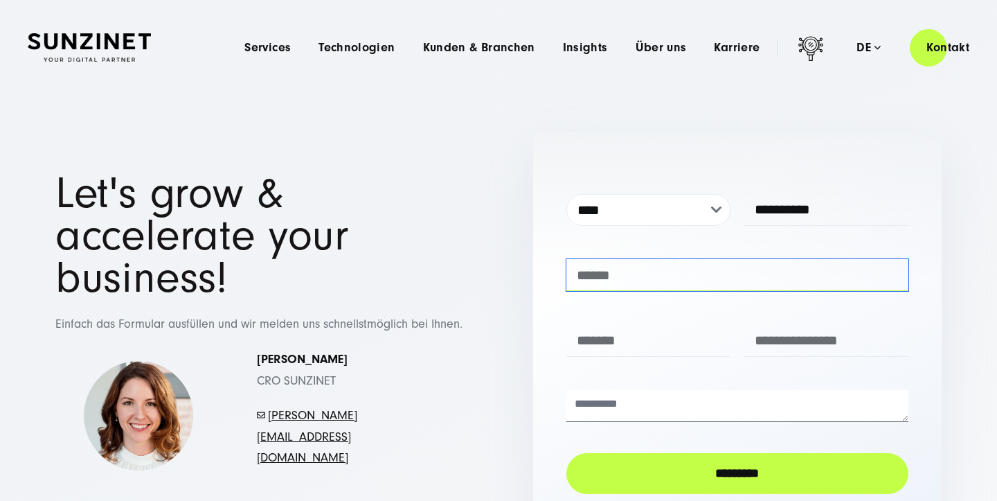
click at [665, 268] on input "text" at bounding box center [737, 275] width 342 height 32
type input "**********"
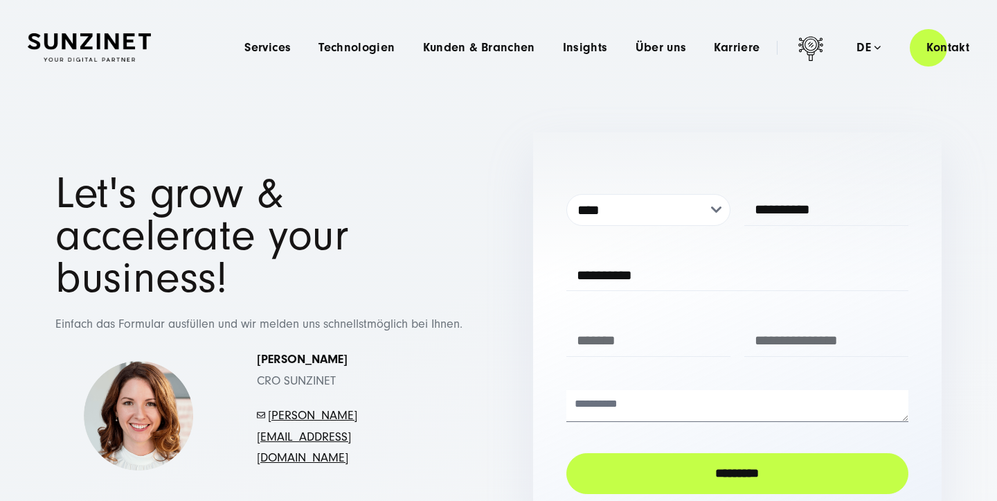
click at [539, 340] on div "**********" at bounding box center [737, 329] width 409 height 395
click at [599, 340] on input "tel" at bounding box center [648, 341] width 164 height 32
type input "**********"
click at [832, 347] on input "email" at bounding box center [826, 341] width 164 height 32
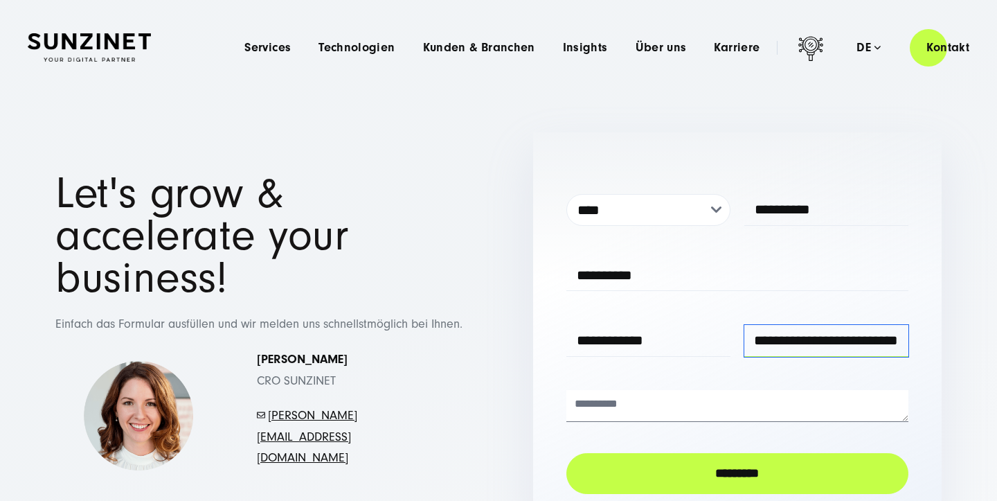
scroll to position [0, 37]
type input "**********"
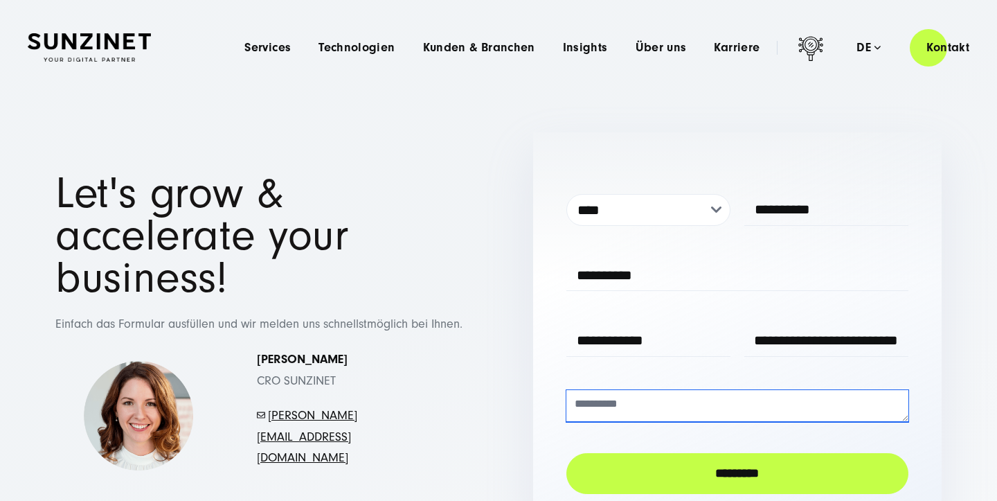
click at [722, 401] on textarea at bounding box center [737, 406] width 342 height 32
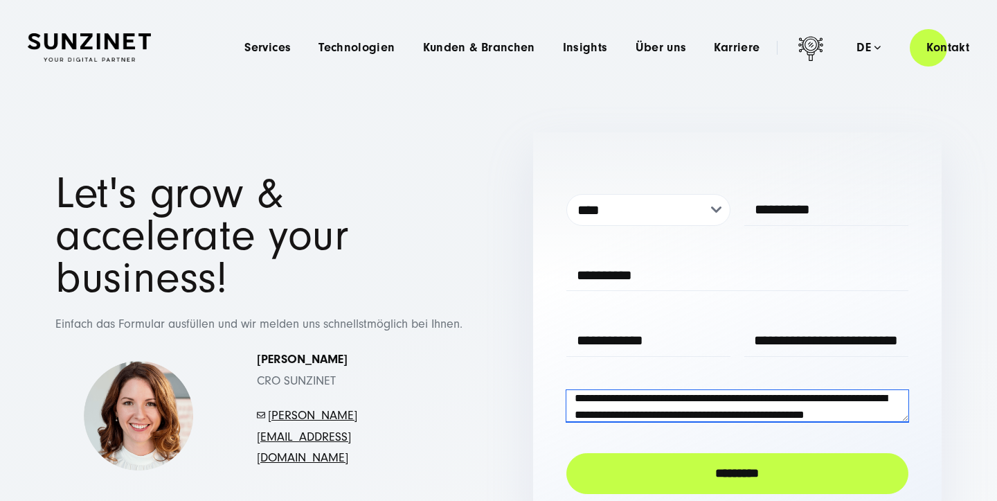
scroll to position [22, 0]
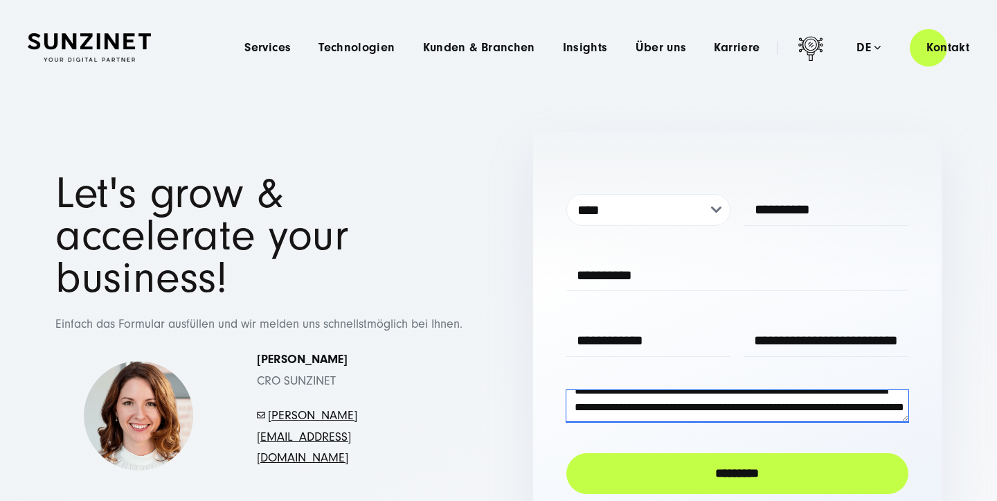
click at [580, 418] on textarea "**********" at bounding box center [737, 406] width 342 height 32
click at [591, 415] on textarea "**********" at bounding box center [737, 406] width 342 height 32
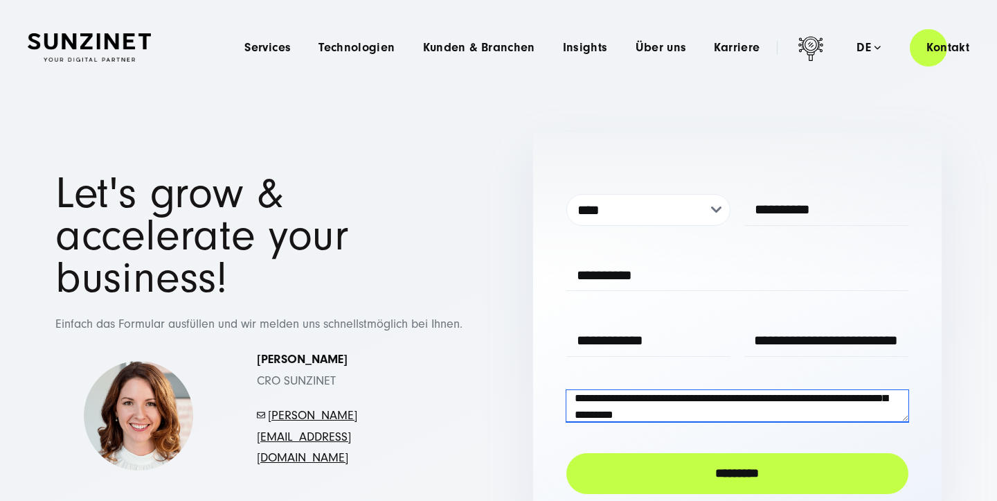
click at [848, 400] on textarea "**********" at bounding box center [737, 406] width 342 height 32
click at [642, 416] on textarea "**********" at bounding box center [737, 406] width 342 height 32
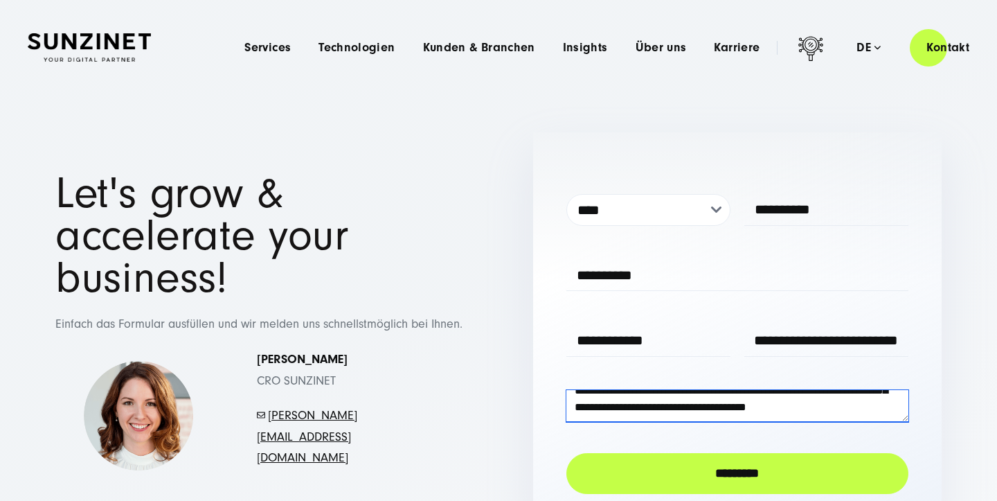
scroll to position [39, 0]
click at [687, 416] on textarea "**********" at bounding box center [737, 406] width 342 height 32
click at [770, 419] on textarea "**********" at bounding box center [737, 406] width 342 height 32
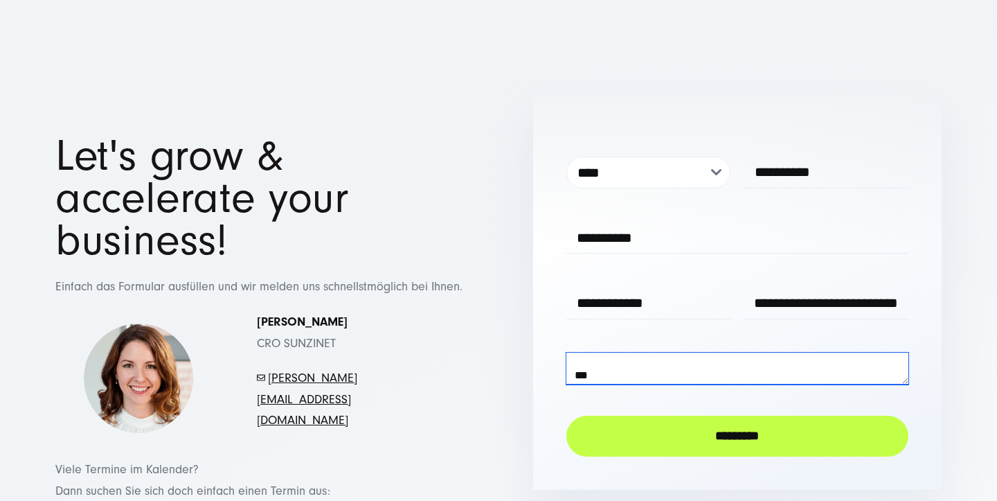
scroll to position [76, 0]
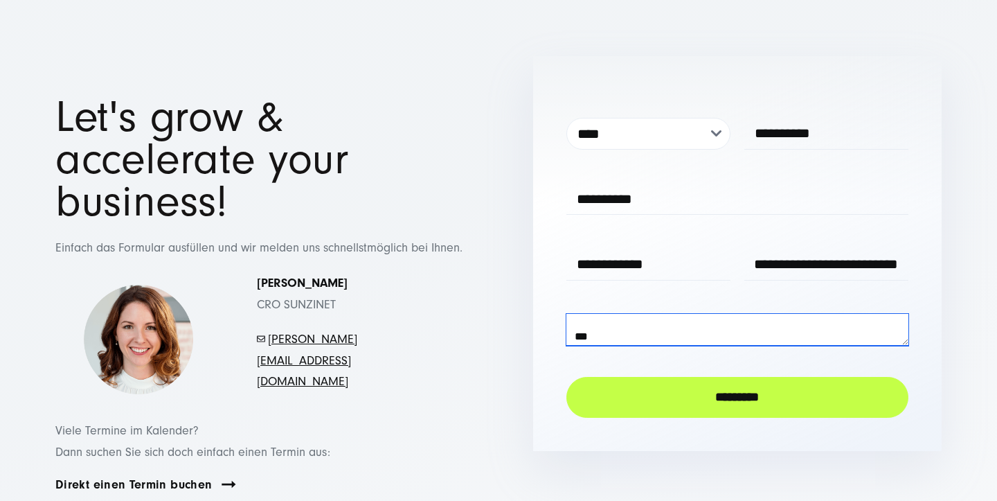
type textarea "**********"
click at [792, 274] on input "**********" at bounding box center [826, 265] width 164 height 32
drag, startPoint x: 804, startPoint y: 267, endPoint x: 664, endPoint y: 267, distance: 139.9
click at [744, 267] on input "**********" at bounding box center [826, 265] width 164 height 32
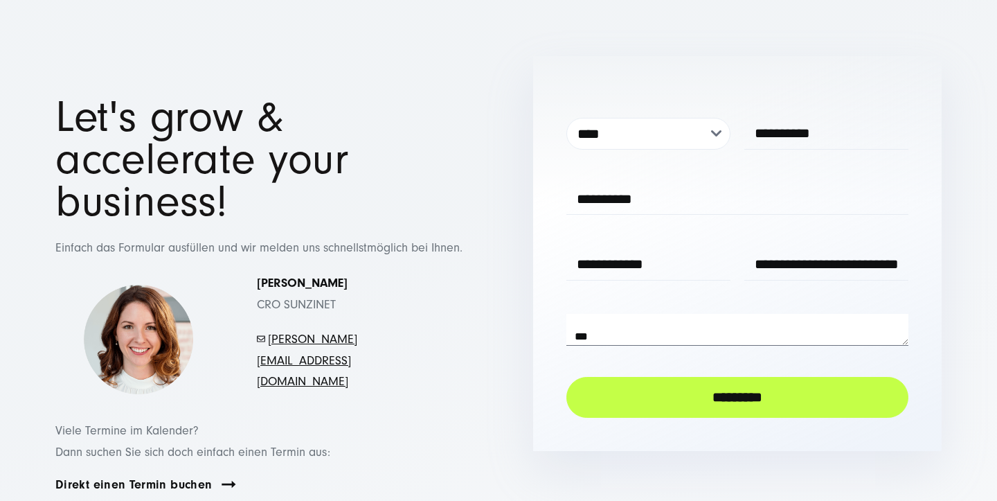
click at [695, 388] on input "*********" at bounding box center [737, 397] width 342 height 41
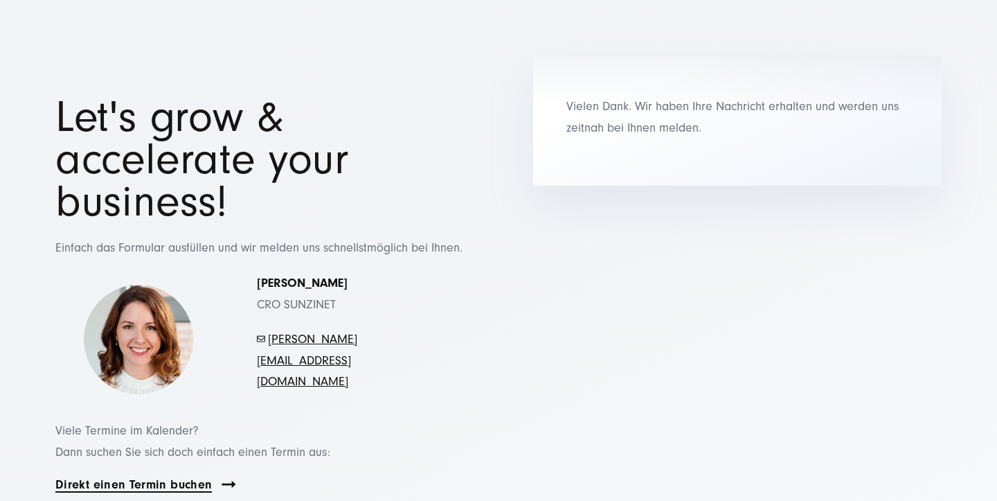
click at [174, 476] on link "Direkt einen Termin buchen" at bounding box center [133, 484] width 156 height 16
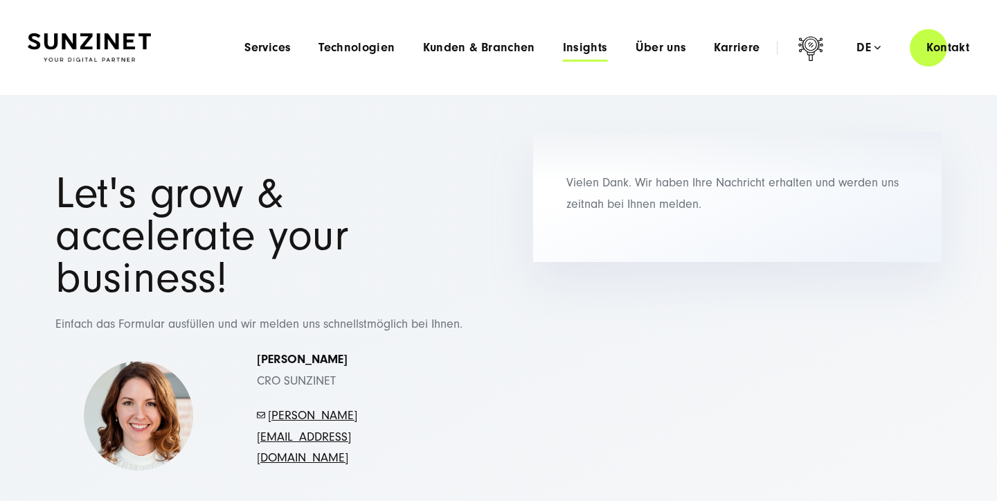
click at [591, 52] on span "Insights" at bounding box center [585, 48] width 45 height 14
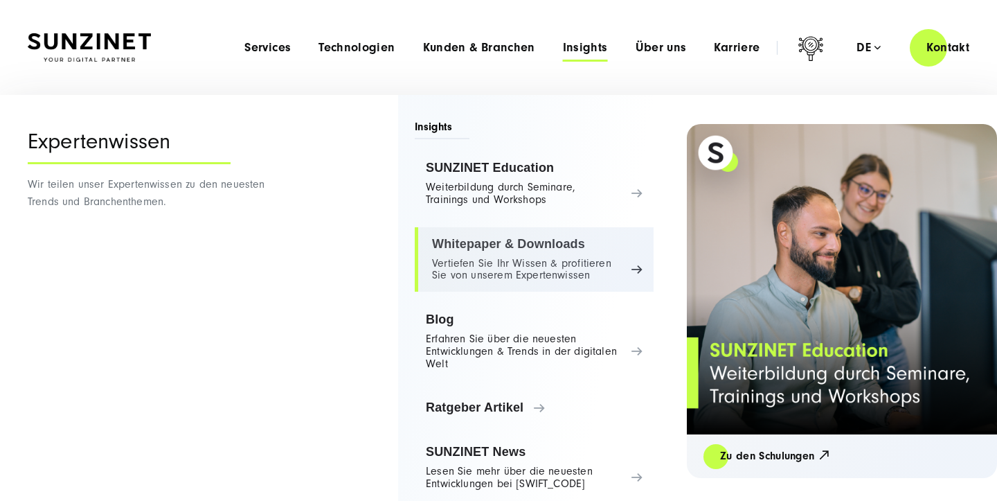
click at [531, 278] on link "Whitepaper & Downloads Vertiefen Sie Ihr Wissen & profitieren Sie von unserem E…" at bounding box center [534, 259] width 239 height 65
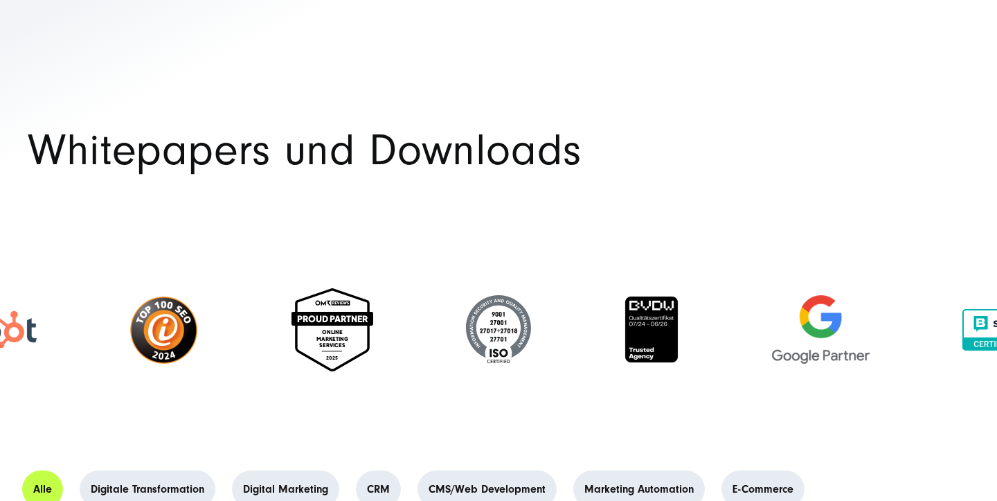
select select "****"
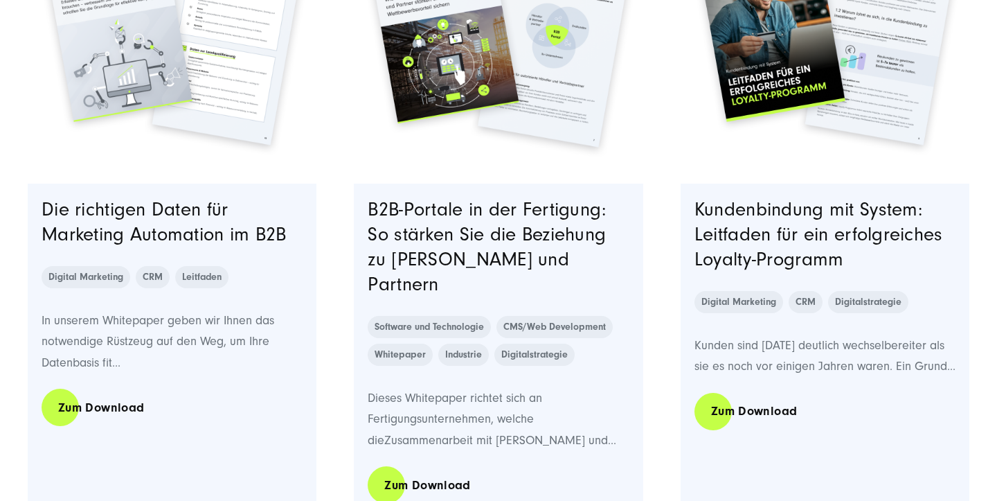
scroll to position [678, 0]
